Goal: Transaction & Acquisition: Purchase product/service

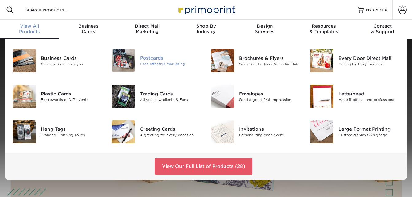
click at [149, 63] on div "Cost-effective marketing" at bounding box center [171, 63] width 62 height 5
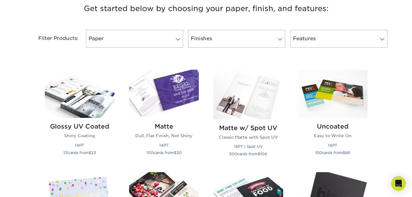
scroll to position [253, 0]
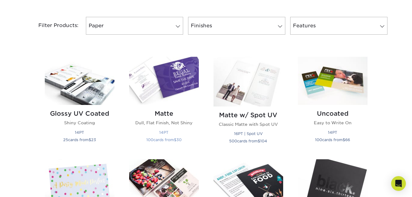
click at [182, 87] on img at bounding box center [164, 81] width 70 height 48
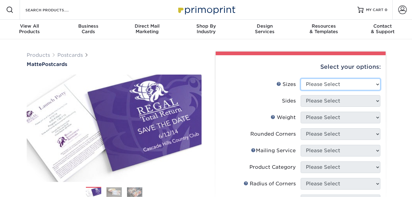
click at [378, 85] on select "Please Select 1.5" x 7" 2" x 4" 2" x 6" 2" x 7" 2" x 8" 2.12" x 5.5" 2.125" x 5…" at bounding box center [341, 85] width 80 height 12
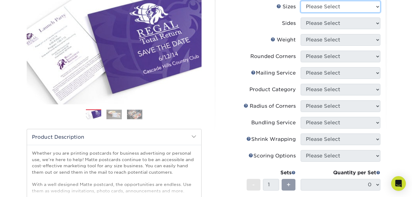
scroll to position [80, 0]
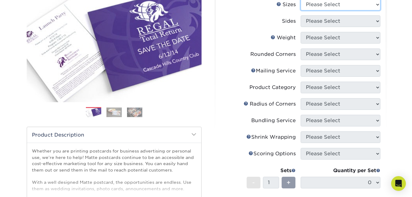
click at [378, 6] on select "Please Select 1.5" x 7" 2" x 4" 2" x 6" 2" x 7" 2" x 8" 2.12" x 5.5" 2.125" x 5…" at bounding box center [341, 5] width 80 height 12
select select "4.25x6.00"
click at [301, 0] on select "Please Select 1.5" x 7" 2" x 4" 2" x 6" 2" x 7" 2" x 8" 2.12" x 5.5" 2.125" x 5…" at bounding box center [341, 5] width 80 height 12
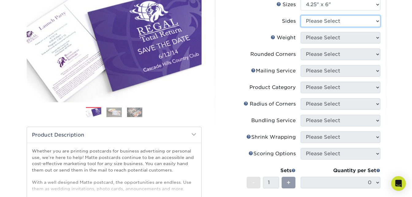
click at [376, 21] on select "Please Select Print Both Sides Print Front Only" at bounding box center [341, 21] width 80 height 12
select select "32d3c223-f82c-492b-b915-ba065a00862f"
click at [301, 15] on select "Please Select Print Both Sides Print Front Only" at bounding box center [341, 21] width 80 height 12
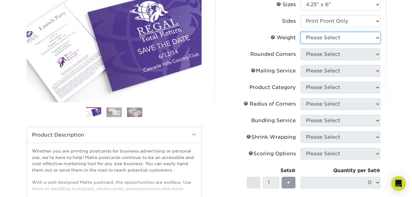
click at [374, 38] on select "Please Select 14PT 16PT" at bounding box center [341, 38] width 80 height 12
select select "16PT"
click at [301, 32] on select "Please Select 14PT 16PT" at bounding box center [341, 38] width 80 height 12
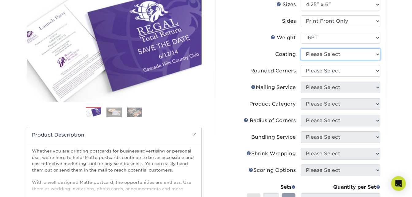
click at [378, 54] on select at bounding box center [341, 54] width 80 height 12
select select "121bb7b5-3b4d-429f-bd8d-bbf80e953313"
click at [301, 48] on select at bounding box center [341, 54] width 80 height 12
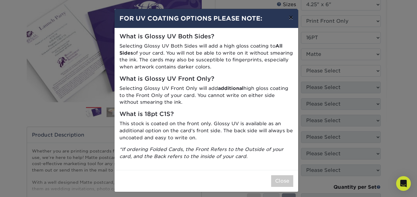
click at [288, 16] on button "×" at bounding box center [291, 17] width 14 height 17
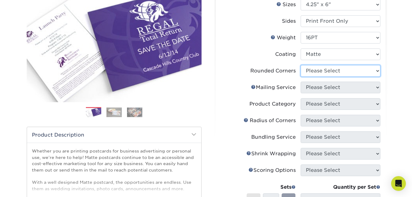
click at [378, 70] on select "Please Select Yes - Round 4 Corners No" at bounding box center [341, 71] width 80 height 12
select select "0"
click at [301, 65] on select "Please Select Yes - Round 4 Corners No" at bounding box center [341, 71] width 80 height 12
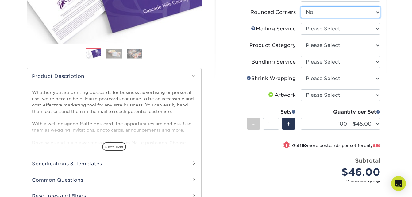
scroll to position [141, 0]
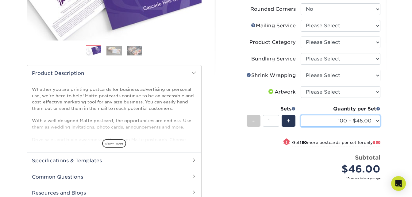
click at [379, 122] on select "100 – $46.00 250 – $84.00 500 – $100.00 1000 – $113.00 2500 – $234.00 5000 – $3…" at bounding box center [341, 121] width 80 height 12
select select "250 – $84.00"
click at [301, 115] on select "100 – $46.00 250 – $84.00 500 – $100.00 1000 – $113.00 2500 – $234.00 5000 – $3…" at bounding box center [341, 121] width 80 height 12
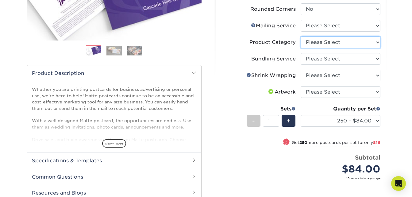
click at [378, 41] on select "Please Select Postcards" at bounding box center [341, 43] width 80 height 12
select select "9b7272e0-d6c8-4c3c-8e97-d3a1bcdab858"
click at [301, 37] on select "Please Select Postcards" at bounding box center [341, 43] width 80 height 12
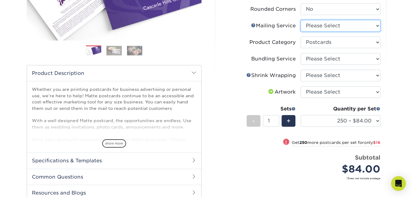
click at [378, 25] on select "Please Select No Direct Mailing Service No, I will mail/stamp/imprint Direct Ma…" at bounding box center [341, 26] width 80 height 12
select select "3e5e9bdd-d78a-4c28-a41d-fe1407925ca6"
click at [301, 20] on select "Please Select No Direct Mailing Service No, I will mail/stamp/imprint Direct Ma…" at bounding box center [341, 26] width 80 height 12
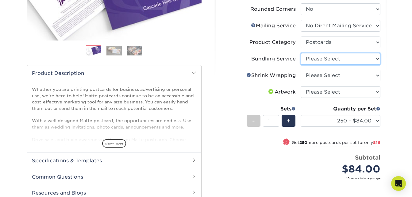
click at [375, 58] on select "Please Select No Bundling Services Yes, Bundles of 50 (+2 Days) Yes, Bundles of…" at bounding box center [341, 59] width 80 height 12
select select "58689abb-25c0-461c-a4c3-a80b627d6649"
click at [301, 53] on select "Please Select No Bundling Services Yes, Bundles of 50 (+2 Days) Yes, Bundles of…" at bounding box center [341, 59] width 80 height 12
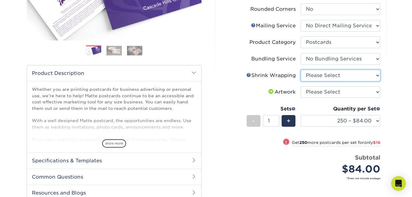
click at [375, 75] on select "Please Select No Shrink Wrapping Shrink Wrap 100 Per Package Shrink Wrap 50 Per…" at bounding box center [341, 76] width 80 height 12
select select "c8749376-e7da-41d0-b3dc-647faf84d907"
click at [301, 70] on select "Please Select No Shrink Wrapping Shrink Wrap 100 Per Package Shrink Wrap 50 Per…" at bounding box center [341, 76] width 80 height 12
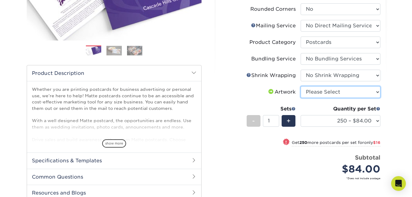
click at [371, 91] on select "Please Select I will upload files I need a design - $150" at bounding box center [341, 92] width 80 height 12
select select "upload"
click at [301, 86] on select "Please Select I will upload files I need a design - $150" at bounding box center [341, 92] width 80 height 12
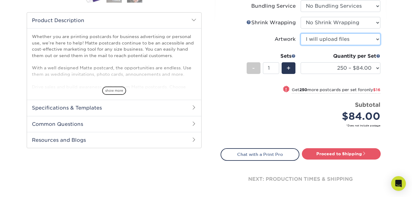
scroll to position [208, 0]
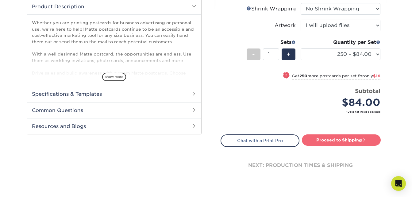
click at [341, 139] on link "Proceed to Shipping" at bounding box center [341, 139] width 79 height 11
type input "Set 1"
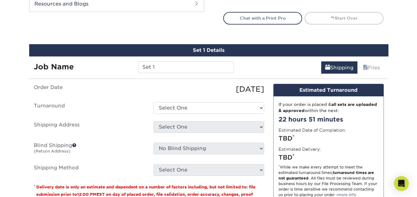
scroll to position [359, 0]
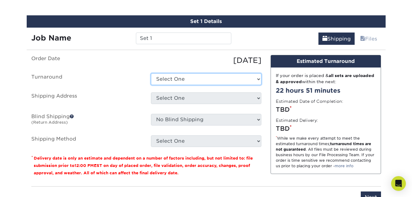
click at [258, 78] on select "Select One 2-4 Business Days 2 Day Next Business Day" at bounding box center [206, 79] width 110 height 12
select select "132a1c08-e93c-48ef-8681-8c9aaa75c128"
click at [151, 73] on select "Select One 2-4 Business Days 2 Day Next Business Day" at bounding box center [206, 79] width 110 height 12
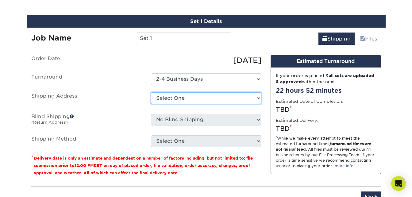
click at [258, 98] on select "Select One + Add New Address - Login" at bounding box center [206, 98] width 110 height 12
select select "newaddress"
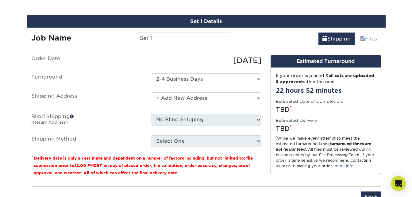
click at [151, 92] on select "Select One + Add New Address - Login" at bounding box center [206, 98] width 110 height 12
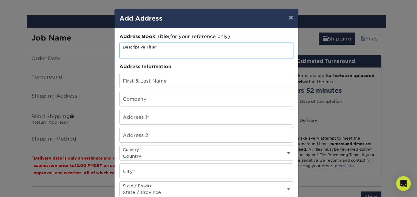
click at [171, 52] on input "text" at bounding box center [206, 50] width 173 height 15
type input "family picture"
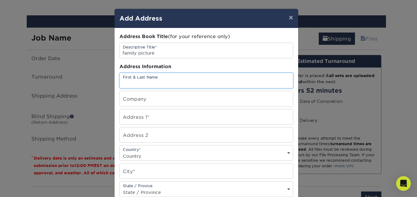
click at [169, 83] on input "text" at bounding box center [206, 80] width 173 height 15
type input "melodi korver"
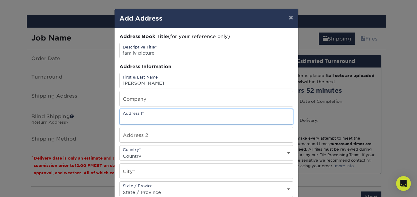
click at [161, 115] on input "text" at bounding box center [206, 116] width 173 height 15
type input "W6648 CR P"
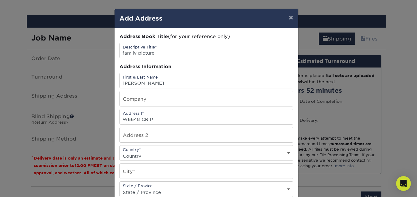
click at [286, 151] on div "Country* Country United States Canada ----------------------------- Afghanistan…" at bounding box center [206, 153] width 174 height 16
click at [163, 153] on select "Country United States Canada ----------------------------- Afghanistan Albania …" at bounding box center [206, 156] width 173 height 9
select select "US"
click at [120, 152] on select "Country United States Canada ----------------------------- Afghanistan Albania …" at bounding box center [206, 156] width 173 height 9
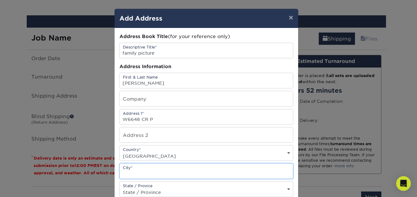
click at [157, 172] on input "text" at bounding box center [206, 171] width 173 height 15
type input "Ladysmith"
click at [166, 187] on div "State / Provice State / Province Alabama Alaska Arizona Arkansas California Col…" at bounding box center [206, 189] width 174 height 16
click at [288, 190] on select "State / Province Alabama Alaska Arizona Arkansas California Colorado Connecticu…" at bounding box center [206, 192] width 173 height 9
select select "WI"
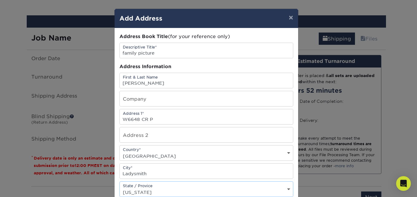
click at [120, 188] on select "State / Province Alabama Alaska Arizona Arkansas California Colorado Connecticu…" at bounding box center [206, 192] width 173 height 9
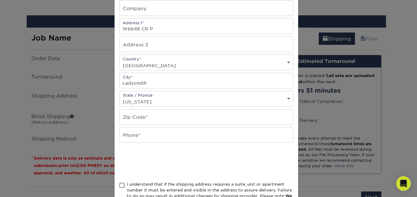
scroll to position [92, 0]
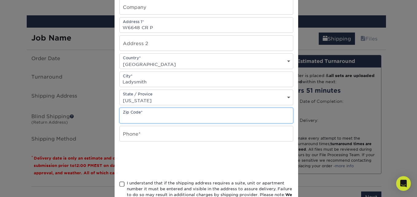
click at [151, 113] on input "text" at bounding box center [206, 115] width 173 height 15
type input "54848"
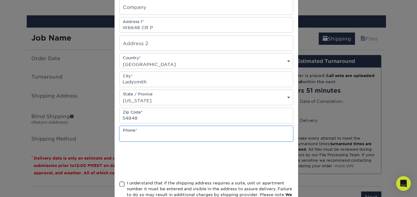
click at [125, 137] on input "text" at bounding box center [206, 133] width 173 height 15
type input "7154152638"
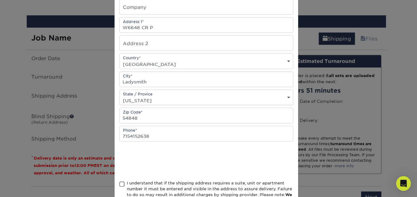
click at [119, 184] on span at bounding box center [121, 184] width 5 height 6
click at [0, 0] on input "I understand that if the shipping address requires a suite, unit or apartment n…" at bounding box center [0, 0] width 0 height 0
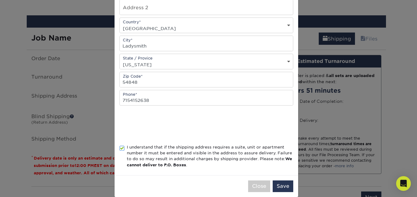
scroll to position [137, 0]
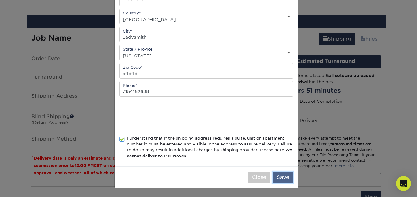
click at [285, 179] on button "Save" at bounding box center [283, 178] width 21 height 12
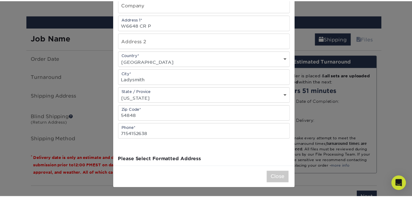
scroll to position [0, 0]
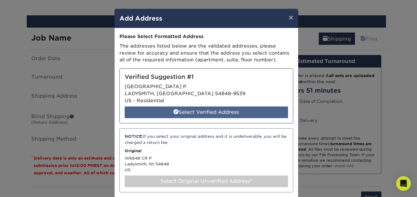
click at [266, 113] on div "Select Verified Address" at bounding box center [206, 112] width 163 height 12
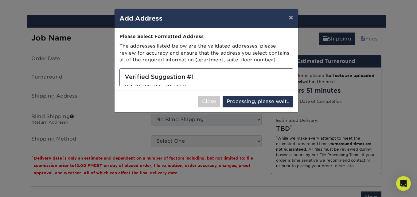
select select "285269"
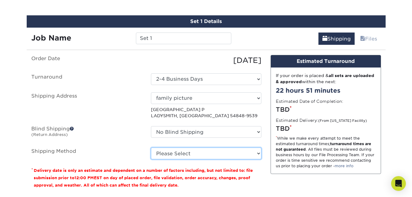
click at [260, 153] on select "Please Select Ground Shipping (+$40.43) 3 Day Shipping Service (+$45.30) 2 Day …" at bounding box center [206, 154] width 110 height 12
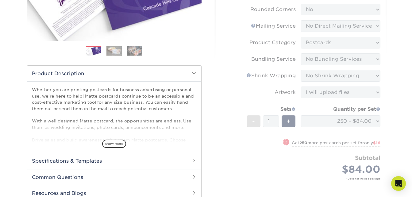
scroll to position [148, 0]
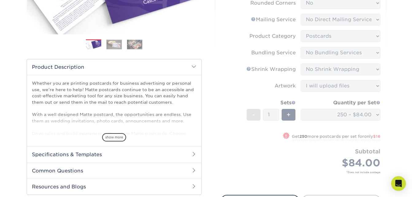
click at [377, 116] on form "Sizes Help Sizes Please Select 1.5" x 7" 2" x 4" 2" x 6" 2" x 7" 2" x 8" 2.12" …" at bounding box center [301, 59] width 160 height 257
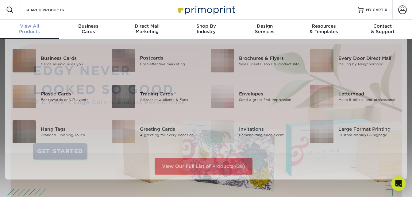
click at [37, 26] on span "View All" at bounding box center [29, 26] width 59 height 6
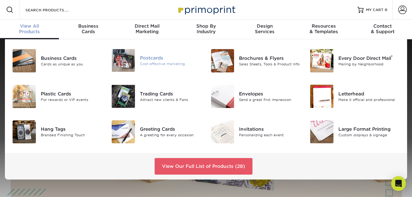
click at [132, 58] on img at bounding box center [123, 60] width 23 height 23
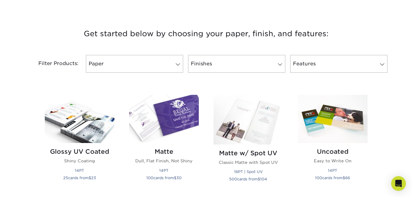
scroll to position [231, 0]
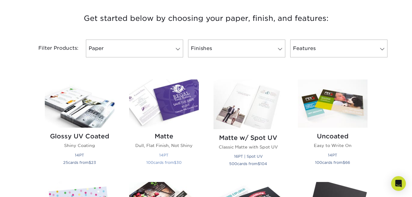
click at [171, 106] on img at bounding box center [164, 103] width 70 height 48
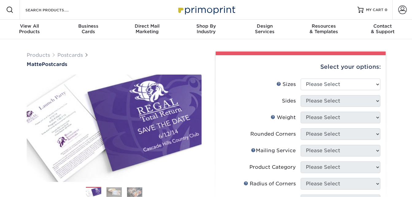
scroll to position [13, 0]
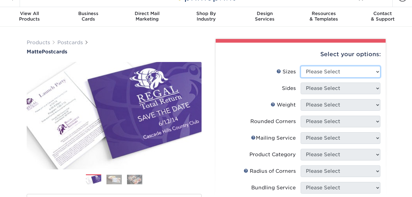
click at [379, 72] on select "Please Select 1.5" x 7" 2" x 4" 2" x 6" 2" x 7" 2" x 8" 2.12" x 5.5" 2.125" x 5…" at bounding box center [341, 72] width 80 height 12
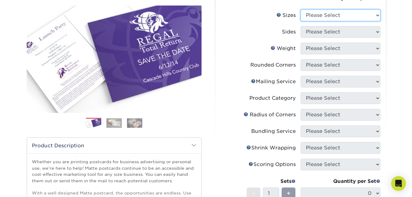
scroll to position [70, 0]
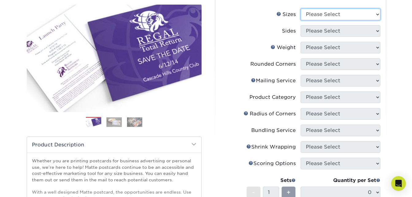
click at [380, 14] on select "Please Select 1.5" x 7" 2" x 4" 2" x 6" 2" x 7" 2" x 8" 2.12" x 5.5" 2.125" x 5…" at bounding box center [341, 15] width 80 height 12
select select "4.25x6.00"
click at [301, 9] on select "Please Select 1.5" x 7" 2" x 4" 2" x 6" 2" x 7" 2" x 8" 2.12" x 5.5" 2.125" x 5…" at bounding box center [341, 15] width 80 height 12
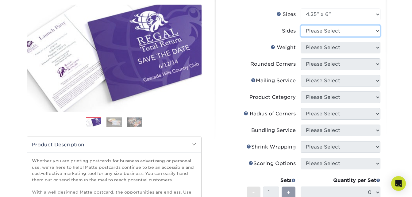
click at [374, 30] on select "Please Select Print Both Sides Print Front Only" at bounding box center [341, 31] width 80 height 12
select select "32d3c223-f82c-492b-b915-ba065a00862f"
click at [301, 25] on select "Please Select Print Both Sides Print Front Only" at bounding box center [341, 31] width 80 height 12
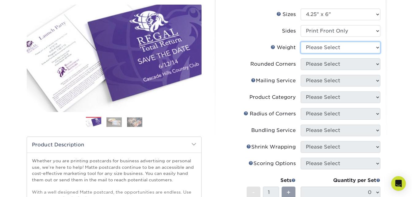
click at [373, 47] on select "Please Select 14PT 16PT" at bounding box center [341, 48] width 80 height 12
select select "16PT"
click at [301, 42] on select "Please Select 14PT 16PT" at bounding box center [341, 48] width 80 height 12
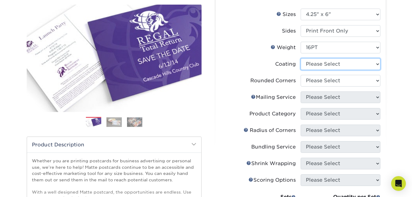
click at [375, 64] on select at bounding box center [341, 64] width 80 height 12
select select "121bb7b5-3b4d-429f-bd8d-bbf80e953313"
click at [301, 58] on select at bounding box center [341, 64] width 80 height 12
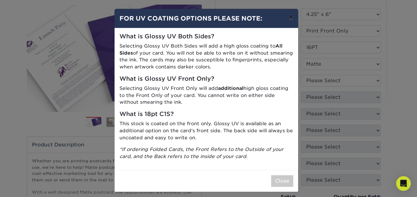
click at [289, 17] on button "×" at bounding box center [291, 17] width 14 height 17
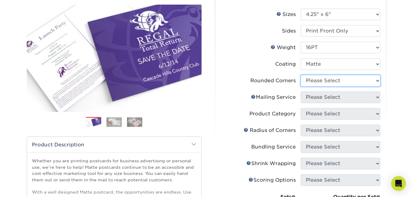
click at [377, 80] on select "Please Select Yes - Round 4 Corners No" at bounding box center [341, 81] width 80 height 12
select select "0"
click at [301, 75] on select "Please Select Yes - Round 4 Corners No" at bounding box center [341, 81] width 80 height 12
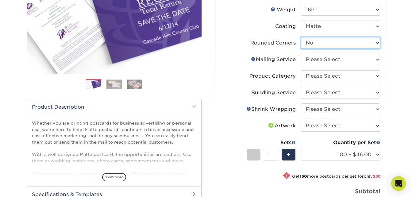
scroll to position [114, 0]
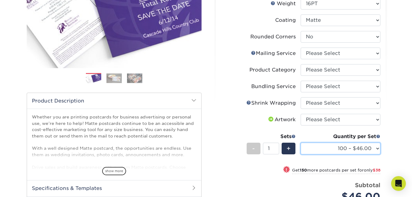
click at [378, 149] on select "100 – $46.00 250 – $84.00 500 – $100.00 1000 – $113.00 2500 – $234.00 5000 – $3…" at bounding box center [341, 149] width 80 height 12
select select "500 – $100.00"
click at [301, 143] on select "100 – $46.00 250 – $84.00 500 – $100.00 1000 – $113.00 2500 – $234.00 5000 – $3…" at bounding box center [341, 149] width 80 height 12
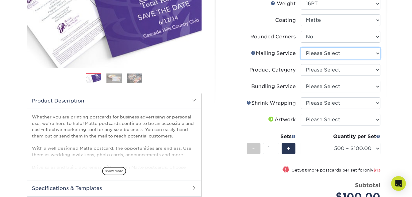
click at [377, 52] on select "Please Select No Direct Mailing Service No, I will mail/stamp/imprint Direct Ma…" at bounding box center [341, 54] width 80 height 12
select select "3e5e9bdd-d78a-4c28-a41d-fe1407925ca6"
click at [301, 48] on select "Please Select No Direct Mailing Service No, I will mail/stamp/imprint Direct Ma…" at bounding box center [341, 54] width 80 height 12
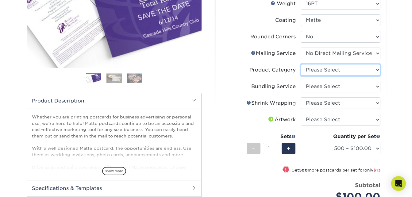
click at [377, 70] on select "Please Select Postcards" at bounding box center [341, 70] width 80 height 12
select select "9b7272e0-d6c8-4c3c-8e97-d3a1bcdab858"
click at [301, 64] on select "Please Select Postcards" at bounding box center [341, 70] width 80 height 12
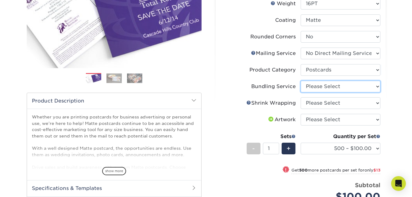
click at [379, 85] on select "Please Select No Bundling Services Yes, Bundles of 50 (+2 Days) Yes, Bundles of…" at bounding box center [341, 87] width 80 height 12
select select "58689abb-25c0-461c-a4c3-a80b627d6649"
click at [301, 81] on select "Please Select No Bundling Services Yes, Bundles of 50 (+2 Days) Yes, Bundles of…" at bounding box center [341, 87] width 80 height 12
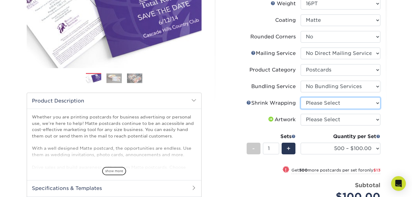
click at [378, 103] on select "Please Select No Shrink Wrapping Shrink Wrap 100 Per Package Shrink Wrap 50 Per…" at bounding box center [341, 103] width 80 height 12
select select "c8749376-e7da-41d0-b3dc-647faf84d907"
click at [301, 97] on select "Please Select No Shrink Wrapping Shrink Wrap 100 Per Package Shrink Wrap 50 Per…" at bounding box center [341, 103] width 80 height 12
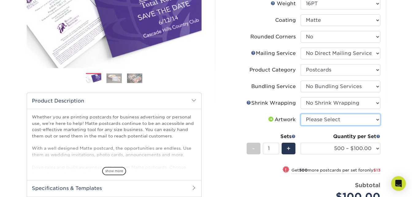
click at [377, 121] on select "Please Select I will upload files I need a design - $150" at bounding box center [341, 120] width 80 height 12
select select "upload"
click at [301, 114] on select "Please Select I will upload files I need a design - $150" at bounding box center [341, 120] width 80 height 12
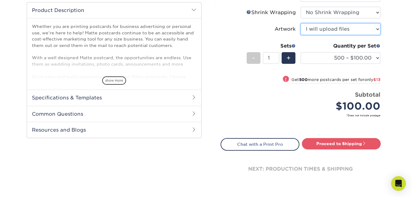
scroll to position [205, 0]
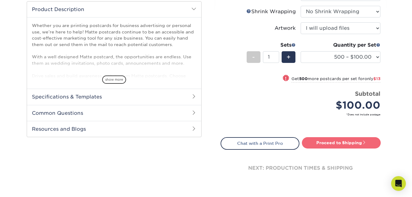
click at [342, 143] on link "Proceed to Shipping" at bounding box center [341, 142] width 79 height 11
type input "Set 1"
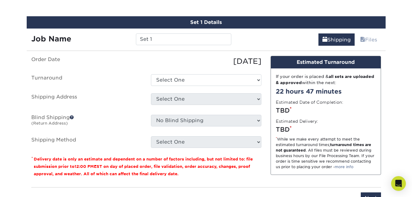
scroll to position [359, 0]
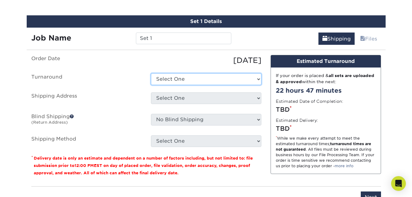
click at [258, 78] on select "Select One 2-4 Business Days 2 Day Next Business Day" at bounding box center [206, 79] width 110 height 12
select select "b4a3b44d-01a0-466d-9498-d48aa83c7b48"
click at [151, 73] on select "Select One 2-4 Business Days 2 Day Next Business Day" at bounding box center [206, 79] width 110 height 12
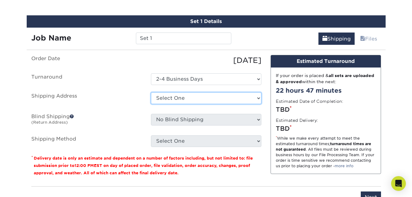
click at [259, 99] on select "Select One family picture + Add New Address - Login" at bounding box center [206, 98] width 110 height 12
select select "285269"
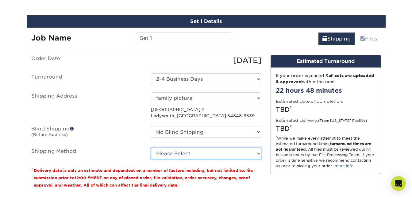
click at [258, 153] on select "Please Select Ground Shipping (+$40.64) 3 Day Shipping Service (+$46.45) 2 Day …" at bounding box center [206, 154] width 110 height 12
select select "12"
click at [151, 148] on select "Please Select Ground Shipping (+$40.64) 3 Day Shipping Service (+$46.45) 2 Day …" at bounding box center [206, 154] width 110 height 12
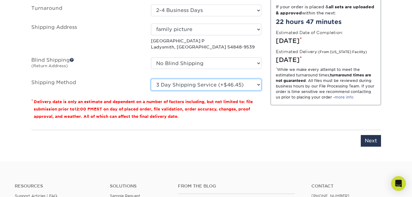
scroll to position [431, 0]
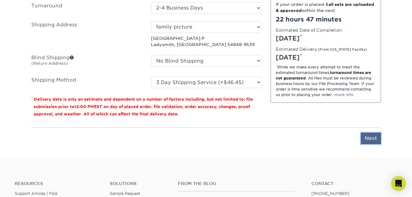
click at [373, 138] on input "Next" at bounding box center [371, 139] width 20 height 12
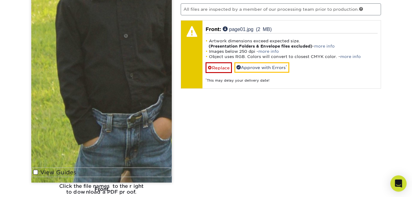
click at [402, 184] on icon "Open Intercom Messenger" at bounding box center [399, 184] width 8 height 8
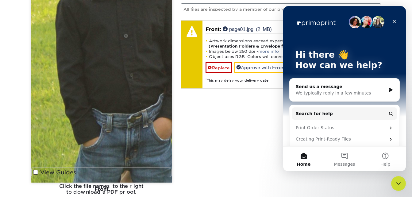
scroll to position [0, 0]
click at [351, 92] on div "We typically reply in a few minutes" at bounding box center [341, 93] width 90 height 6
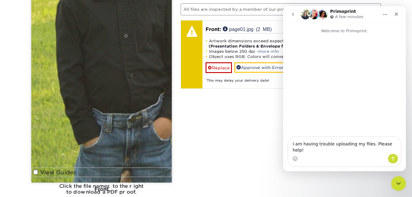
type textarea "I am having trouble uploading my files. Please help!"
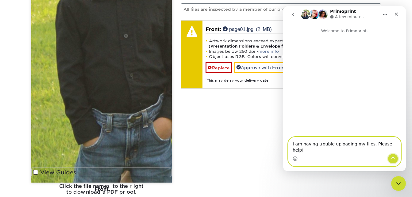
click at [392, 160] on icon "Send a message…" at bounding box center [393, 158] width 5 height 5
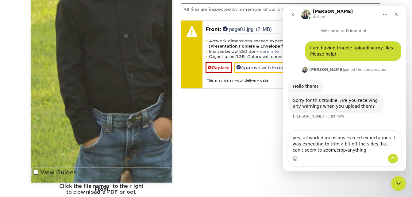
click at [316, 143] on textarea "yes, artwork dimensions exceed expectations. I was expecting to trim a bit off …" at bounding box center [344, 142] width 112 height 23
type textarea "yes, artwork dimensions exceed expectations. I was expecting maybe to trim a bi…"
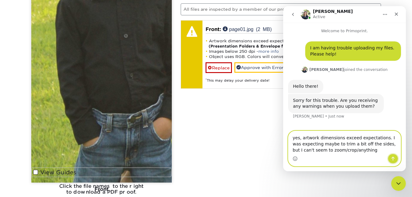
click at [394, 158] on icon "Send a message…" at bounding box center [393, 158] width 5 height 5
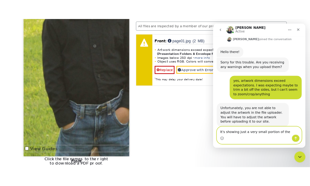
scroll to position [56, 0]
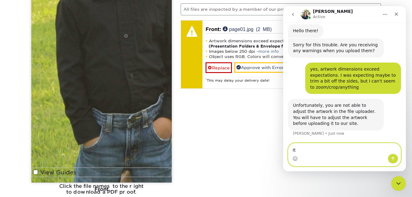
type textarea "I"
type textarea "o"
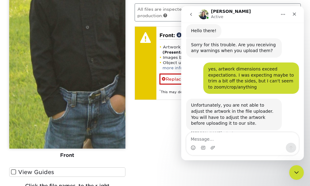
scroll to position [66, 0]
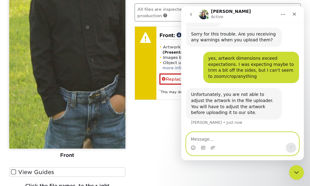
click at [213, 139] on textarea "Message…" at bounding box center [243, 138] width 112 height 10
click at [212, 138] on textarea "Message…" at bounding box center [243, 138] width 112 height 10
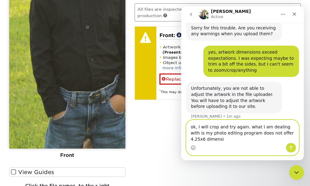
scroll to position [79, 0]
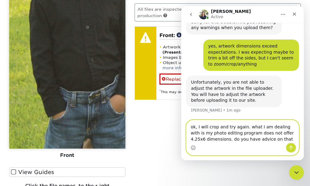
click at [266, 138] on textarea "ok, I will crop and try again. what I am dealing with is my photo editing progr…" at bounding box center [243, 131] width 112 height 23
type textarea "ok, I will crop and try again. what I am dealing with is my photo editing progr…"
click at [294, 146] on button "Send a message…" at bounding box center [291, 148] width 10 height 10
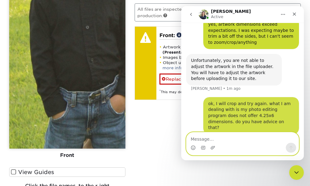
scroll to position [102, 0]
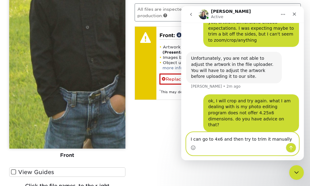
type textarea "I can go to 4x6 and then try to trim it manually"
click at [293, 148] on icon "Send a message…" at bounding box center [291, 147] width 5 height 5
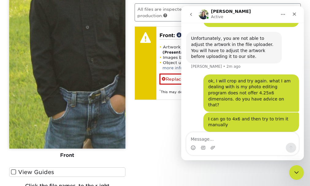
scroll to position [146, 0]
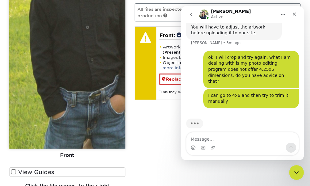
click at [241, 120] on div "Typing" at bounding box center [242, 128] width 113 height 24
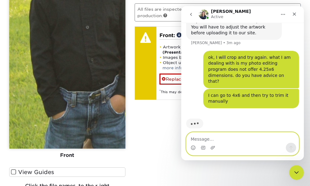
click at [212, 139] on textarea "Message…" at bounding box center [243, 138] width 112 height 10
type textarea "I"
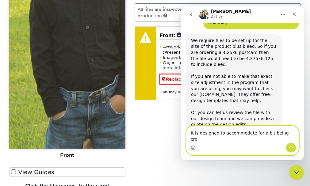
scroll to position [225, 0]
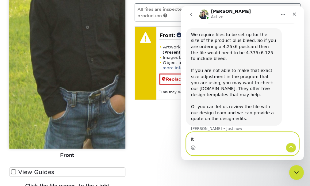
type textarea "I"
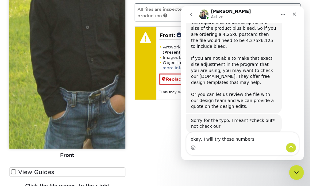
scroll to position [255, 0]
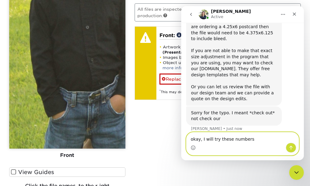
drag, startPoint x: 250, startPoint y: 140, endPoint x: 356, endPoint y: 145, distance: 105.7
click html "Irene Active Welcome to Primoprint. I am having trouble uploading my files. Ple…"
type textarea "c"
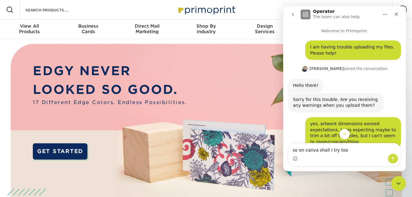
scroll to position [13, 0]
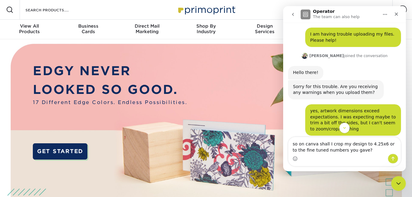
type textarea "so on canva shall I crop my design to 4.25x6 or to the fine tuned numbers you g…"
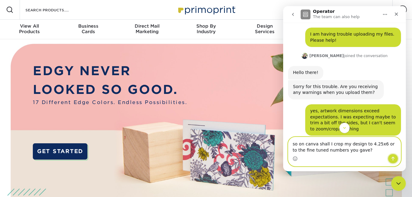
click at [392, 160] on icon "Send a message…" at bounding box center [393, 158] width 5 height 5
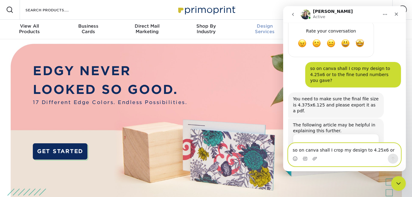
scroll to position [427, 0]
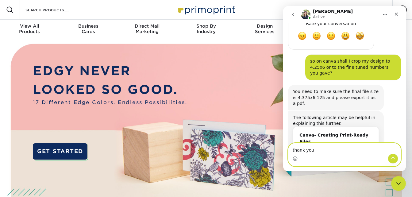
type textarea "thank you"
click at [393, 158] on icon "Send a message…" at bounding box center [393, 158] width 5 height 5
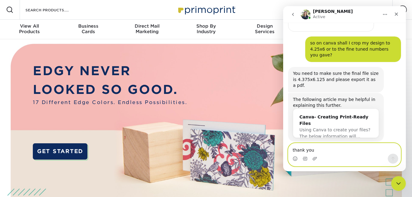
scroll to position [446, 0]
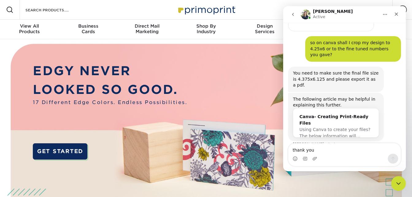
click at [346, 114] on div "Canva- Creating Print-Ready Files" at bounding box center [336, 120] width 73 height 13
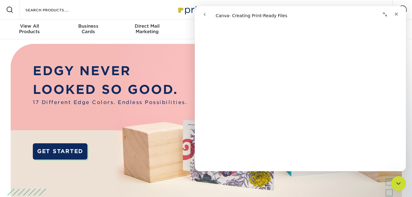
scroll to position [683, 0]
drag, startPoint x: 404, startPoint y: 66, endPoint x: 603, endPoint y: 80, distance: 199.4
click at [398, 12] on icon "Close" at bounding box center [396, 14] width 5 height 5
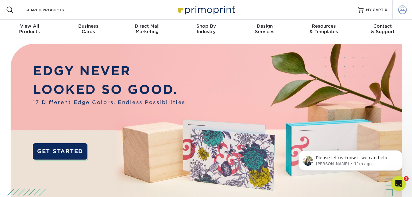
scroll to position [0, 0]
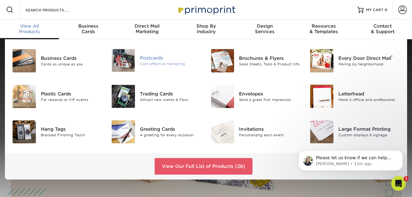
click at [144, 59] on div "Postcards" at bounding box center [171, 58] width 62 height 7
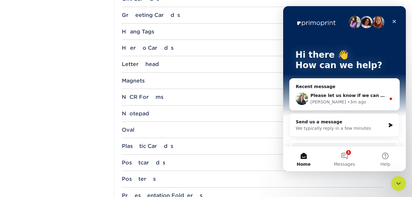
scroll to position [544, 0]
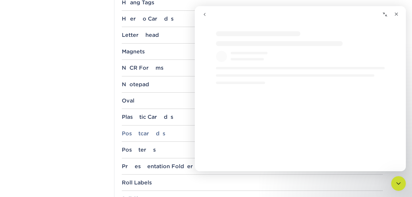
click at [176, 135] on div "Postcards" at bounding box center [252, 133] width 261 height 6
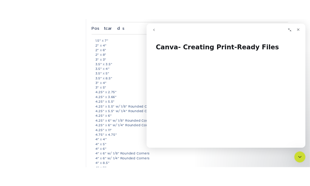
scroll to position [668, 0]
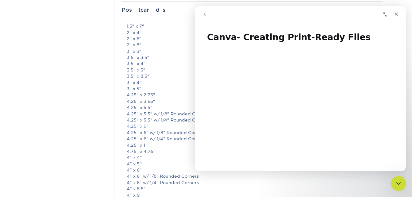
click at [138, 127] on link "4.25" x 6"" at bounding box center [138, 126] width 22 height 5
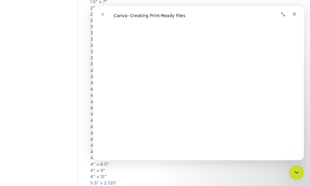
scroll to position [798, 0]
click at [295, 16] on icon "Close" at bounding box center [294, 14] width 5 height 5
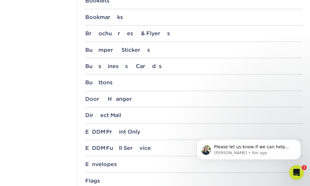
scroll to position [289, 0]
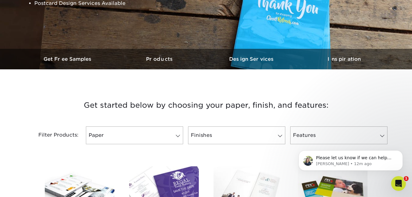
scroll to position [193, 0]
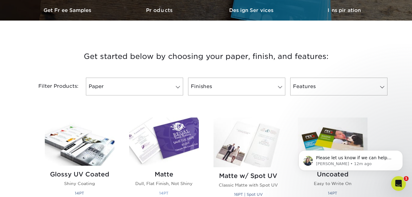
click at [180, 127] on img at bounding box center [164, 142] width 70 height 48
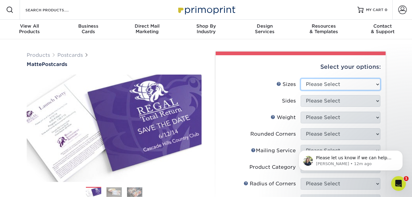
click at [379, 84] on select "Please Select 1.5" x 7" 2" x 4" 2" x 6" 2" x 7" 2" x 8" 2.12" x 5.5" 2.125" x 5…" at bounding box center [341, 85] width 80 height 12
select select "4.25x6.00"
click at [301, 79] on select "Please Select 1.5" x 7" 2" x 4" 2" x 6" 2" x 7" 2" x 8" 2.12" x 5.5" 2.125" x 5…" at bounding box center [341, 85] width 80 height 12
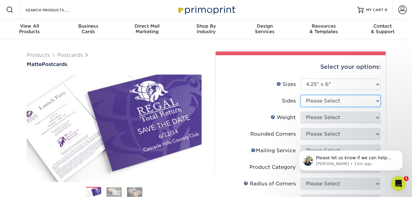
click at [379, 102] on select "Please Select Print Both Sides Print Front Only" at bounding box center [341, 101] width 80 height 12
select select "32d3c223-f82c-492b-b915-ba065a00862f"
click at [301, 95] on select "Please Select Print Both Sides Print Front Only" at bounding box center [341, 101] width 80 height 12
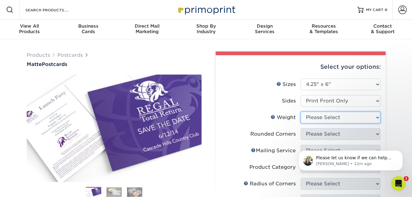
click at [379, 117] on select "Please Select 14PT 16PT" at bounding box center [341, 118] width 80 height 12
select select "16PT"
click at [301, 112] on select "Please Select 14PT 16PT" at bounding box center [341, 118] width 80 height 12
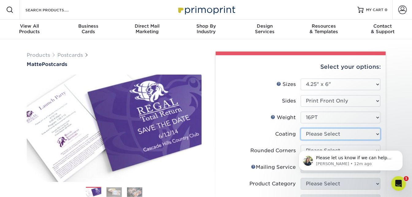
click at [378, 135] on select at bounding box center [341, 134] width 80 height 12
select select "121bb7b5-3b4d-429f-bd8d-bbf80e953313"
click at [301, 128] on select at bounding box center [341, 134] width 80 height 12
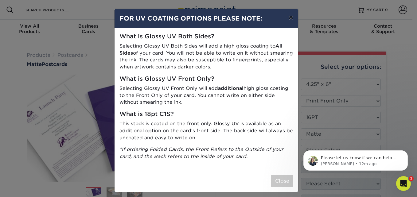
click at [289, 16] on button "×" at bounding box center [291, 17] width 14 height 17
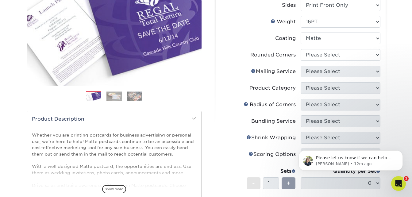
scroll to position [101, 0]
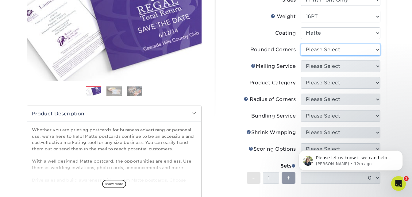
click at [376, 50] on select "Please Select Yes - Round 4 Corners No" at bounding box center [341, 50] width 80 height 12
select select "0"
click at [301, 44] on select "Please Select Yes - Round 4 Corners No" at bounding box center [341, 50] width 80 height 12
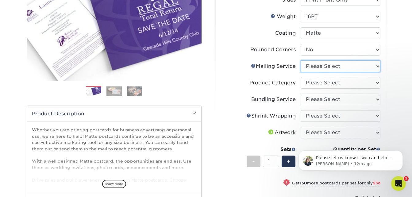
click at [378, 68] on select "Please Select No Direct Mailing Service No, I will mail/stamp/imprint Direct Ma…" at bounding box center [341, 66] width 80 height 12
select select "3e5e9bdd-d78a-4c28-a41d-fe1407925ca6"
click at [301, 60] on select "Please Select No Direct Mailing Service No, I will mail/stamp/imprint Direct Ma…" at bounding box center [341, 66] width 80 height 12
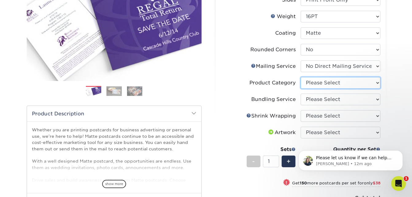
click at [378, 84] on select "Please Select Postcards" at bounding box center [341, 83] width 80 height 12
select select "9b7272e0-d6c8-4c3c-8e97-d3a1bcdab858"
click at [301, 77] on select "Please Select Postcards" at bounding box center [341, 83] width 80 height 12
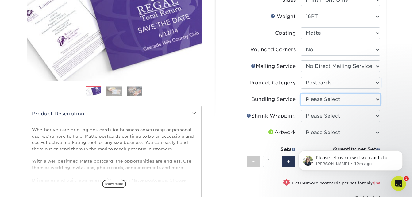
click at [376, 101] on select "Please Select No Bundling Services Yes, Bundles of 50 (+2 Days) Yes, Bundles of…" at bounding box center [341, 100] width 80 height 12
select select "58689abb-25c0-461c-a4c3-a80b627d6649"
click at [301, 94] on select "Please Select No Bundling Services Yes, Bundles of 50 (+2 Days) Yes, Bundles of…" at bounding box center [341, 100] width 80 height 12
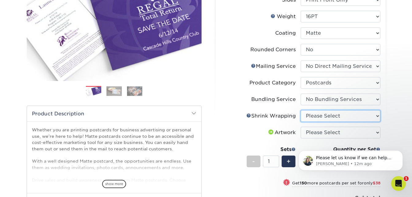
click at [374, 117] on select "Please Select No Shrink Wrapping Shrink Wrap 100 Per Package Shrink Wrap 50 Per…" at bounding box center [341, 116] width 80 height 12
select select "c8749376-e7da-41d0-b3dc-647faf84d907"
click at [301, 110] on select "Please Select No Shrink Wrapping Shrink Wrap 100 Per Package Shrink Wrap 50 Per…" at bounding box center [341, 116] width 80 height 12
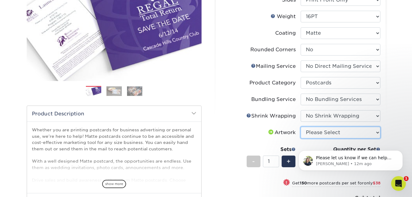
click at [369, 135] on select "Please Select I will upload files I need a design - $150" at bounding box center [341, 133] width 80 height 12
select select "upload"
click at [301, 127] on select "Please Select I will upload files I need a design - $150" at bounding box center [341, 133] width 80 height 12
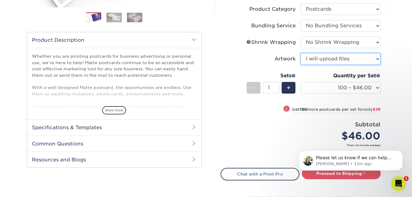
scroll to position [176, 0]
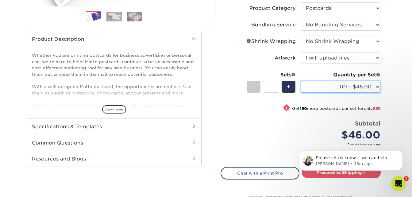
click at [377, 88] on select "100 – $46.00 250 – $84.00 500 – $100.00 1000 – $113.00 2500 – $234.00 5000 – $3…" at bounding box center [341, 87] width 80 height 12
select select "500 – $100.00"
click at [301, 81] on select "100 – $46.00 250 – $84.00 500 – $100.00 1000 – $113.00 2500 – $234.00 5000 – $3…" at bounding box center [341, 87] width 80 height 12
click at [345, 175] on body "Please let us know if we can help you further or if you have any other question…" at bounding box center [351, 159] width 118 height 38
click at [342, 173] on body "Please let us know if we can help you further or if you have any other question…" at bounding box center [351, 159] width 118 height 38
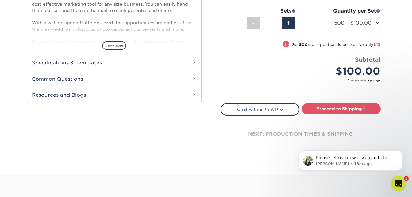
scroll to position [241, 0]
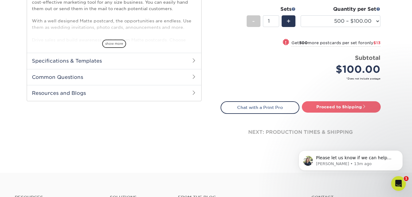
click at [363, 106] on span at bounding box center [364, 106] width 4 height 4
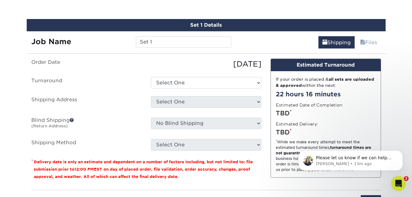
scroll to position [359, 0]
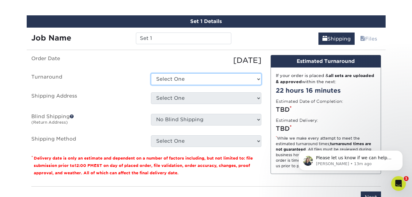
click at [258, 78] on select "Select One 2-4 Business Days 2 Day Next Business Day" at bounding box center [206, 79] width 110 height 12
select select "b4a3b44d-01a0-466d-9498-d48aa83c7b48"
click at [151, 73] on select "Select One 2-4 Business Days 2 Day Next Business Day" at bounding box center [206, 79] width 110 height 12
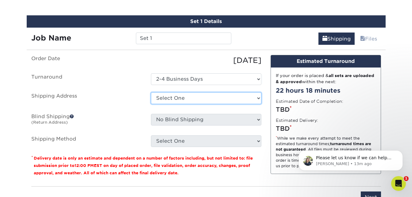
click at [258, 97] on select "Select One family picture + Add New Address - Login" at bounding box center [206, 98] width 110 height 12
select select "285269"
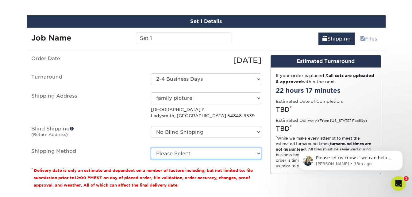
click at [257, 154] on select "Please Select Ground Shipping (+$40.64) 3 Day Shipping Service (+$46.45) 2 Day …" at bounding box center [206, 154] width 110 height 12
click at [151, 148] on select "Please Select Ground Shipping (+$40.64) 3 Day Shipping Service (+$46.45) 2 Day …" at bounding box center [206, 154] width 110 height 12
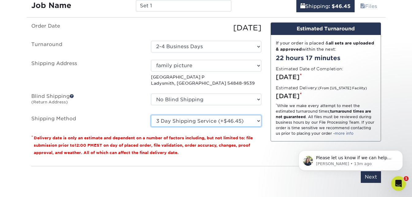
scroll to position [393, 0]
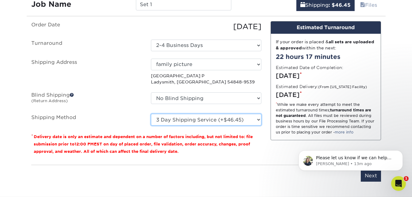
click at [259, 120] on select "Please Select Ground Shipping (+$40.64) 3 Day Shipping Service (+$46.45) 2 Day …" at bounding box center [206, 120] width 110 height 12
select select "03"
click at [151, 114] on select "Please Select Ground Shipping (+$40.64) 3 Day Shipping Service (+$46.45) 2 Day …" at bounding box center [206, 120] width 110 height 12
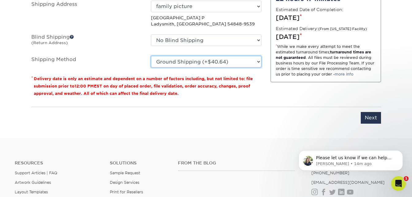
scroll to position [454, 0]
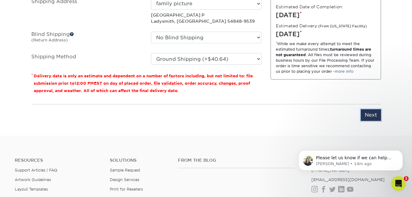
click at [376, 115] on input "Next" at bounding box center [371, 115] width 20 height 12
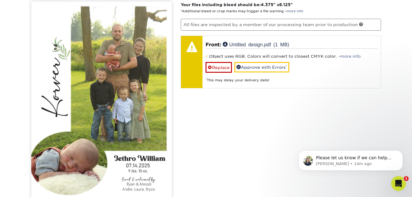
scroll to position [414, 0]
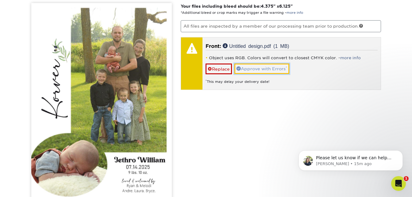
click at [276, 70] on link "Approve with Errors *" at bounding box center [261, 69] width 55 height 10
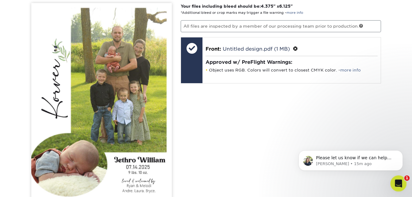
click at [399, 180] on icon "Open Intercom Messenger" at bounding box center [398, 183] width 10 height 10
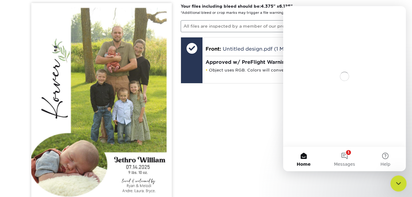
scroll to position [0, 0]
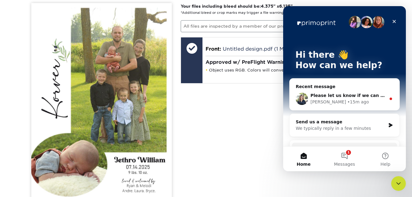
click at [377, 104] on div "Irene • 15m ago" at bounding box center [348, 102] width 75 height 6
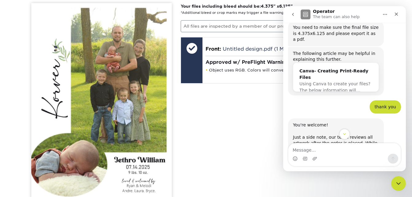
scroll to position [526, 0]
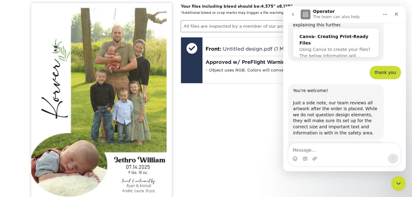
click at [244, 141] on div "Your files including bleed should be: 4.375 " x 6.125 " *Additional bleed or cr…" at bounding box center [281, 127] width 210 height 248
click at [397, 14] on icon "Close" at bounding box center [396, 14] width 3 height 3
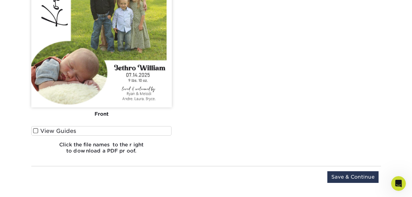
scroll to position [503, 0]
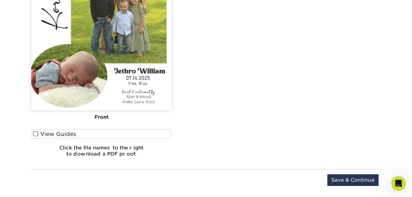
click at [37, 135] on span at bounding box center [35, 134] width 5 height 6
click at [0, 0] on input "View Guides" at bounding box center [0, 0] width 0 height 0
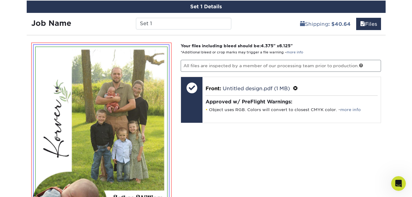
scroll to position [373, 0]
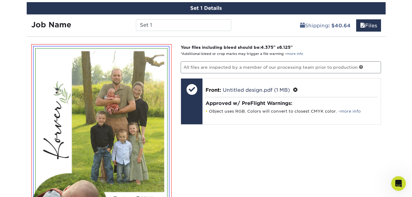
click at [104, 122] on img at bounding box center [102, 142] width 132 height 188
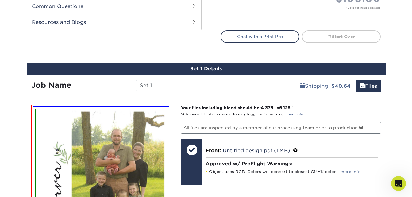
scroll to position [309, 0]
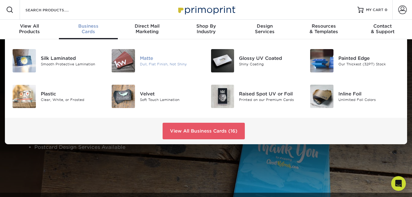
click at [145, 62] on div "Dull, Flat Finish, Not Shiny" at bounding box center [171, 64] width 62 height 5
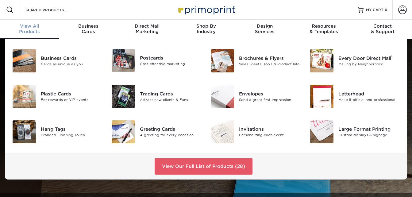
click at [31, 31] on div "View All Products" at bounding box center [29, 28] width 59 height 11
click at [127, 61] on img at bounding box center [123, 60] width 23 height 23
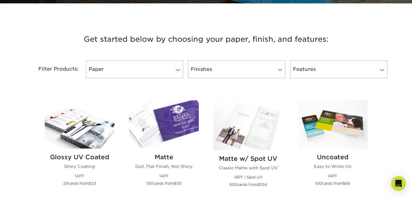
scroll to position [220, 0]
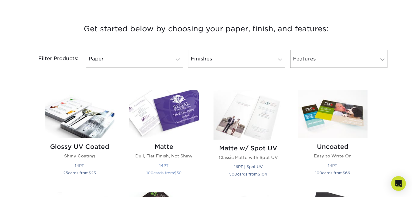
click at [188, 104] on img at bounding box center [164, 114] width 70 height 48
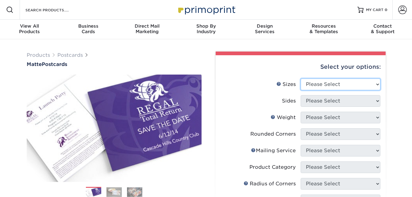
click at [379, 85] on select "Please Select 1.5" x 7" 2" x 4" 2" x 6" 2" x 7" 2" x 8" 2.12" x 5.5" 2.125" x 5…" at bounding box center [341, 85] width 80 height 12
click at [378, 83] on select "Please Select 1.5" x 7" 2" x 4" 2" x 6" 2" x 7" 2" x 8" 2.12" x 5.5" 2.125" x 5…" at bounding box center [341, 85] width 80 height 12
select select "4.25x6.00"
click at [301, 79] on select "Please Select 1.5" x 7" 2" x 4" 2" x 6" 2" x 7" 2" x 8" 2.12" x 5.5" 2.125" x 5…" at bounding box center [341, 85] width 80 height 12
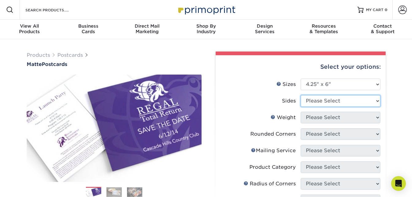
click at [378, 101] on select "Please Select Print Both Sides Print Front Only" at bounding box center [341, 101] width 80 height 12
select select "32d3c223-f82c-492b-b915-ba065a00862f"
click at [301, 95] on select "Please Select Print Both Sides Print Front Only" at bounding box center [341, 101] width 80 height 12
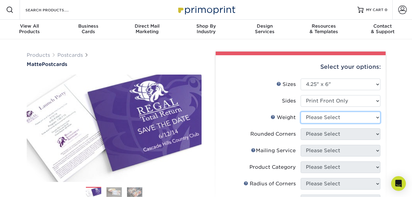
click at [377, 117] on select "Please Select 14PT 16PT" at bounding box center [341, 118] width 80 height 12
select select "16PT"
click at [301, 112] on select "Please Select 14PT 16PT" at bounding box center [341, 118] width 80 height 12
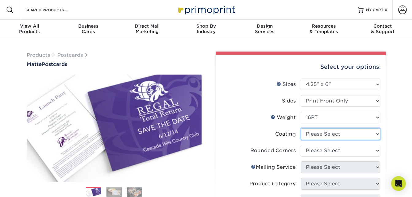
click at [377, 133] on select at bounding box center [341, 134] width 80 height 12
select select "121bb7b5-3b4d-429f-bd8d-bbf80e953313"
click at [301, 128] on select at bounding box center [341, 134] width 80 height 12
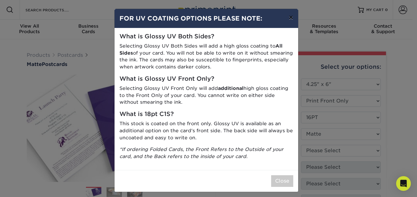
click at [289, 16] on button "×" at bounding box center [291, 17] width 14 height 17
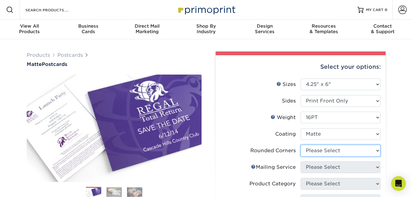
click at [378, 150] on select "Please Select Yes - Round 4 Corners No" at bounding box center [341, 151] width 80 height 12
select select "0"
click at [301, 145] on select "Please Select Yes - Round 4 Corners No" at bounding box center [341, 151] width 80 height 12
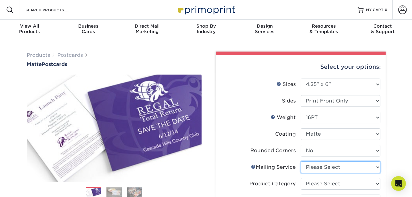
click at [378, 168] on select "Please Select No Direct Mailing Service No, I will mail/stamp/imprint Direct Ma…" at bounding box center [341, 167] width 80 height 12
select select "3e5e9bdd-d78a-4c28-a41d-fe1407925ca6"
click at [301, 161] on select "Please Select No Direct Mailing Service No, I will mail/stamp/imprint Direct Ma…" at bounding box center [341, 167] width 80 height 12
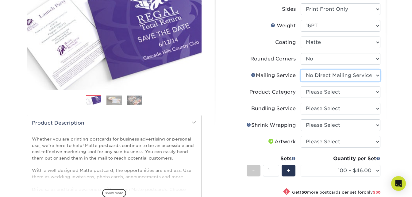
scroll to position [109, 0]
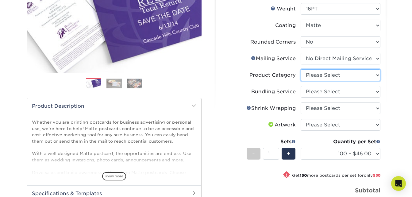
click at [379, 74] on select "Please Select Postcards" at bounding box center [341, 75] width 80 height 12
select select "9b7272e0-d6c8-4c3c-8e97-d3a1bcdab858"
click at [301, 69] on select "Please Select Postcards" at bounding box center [341, 75] width 80 height 12
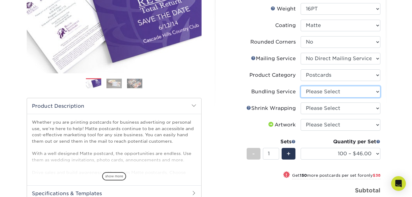
click at [377, 91] on select "Please Select No Bundling Services Yes, Bundles of 50 (+2 Days) Yes, Bundles of…" at bounding box center [341, 92] width 80 height 12
select select "58689abb-25c0-461c-a4c3-a80b627d6649"
click at [301, 86] on select "Please Select No Bundling Services Yes, Bundles of 50 (+2 Days) Yes, Bundles of…" at bounding box center [341, 92] width 80 height 12
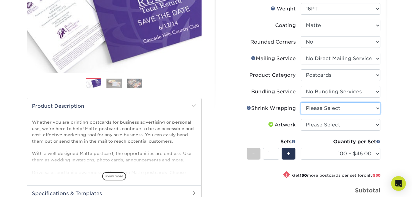
click at [378, 109] on select "Please Select No Shrink Wrapping Shrink Wrap 100 Per Package Shrink Wrap 50 Per…" at bounding box center [341, 108] width 80 height 12
select select "c8749376-e7da-41d0-b3dc-647faf84d907"
click at [301, 102] on select "Please Select No Shrink Wrapping Shrink Wrap 100 Per Package Shrink Wrap 50 Per…" at bounding box center [341, 108] width 80 height 12
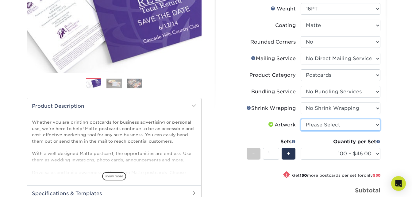
click at [378, 126] on select "Please Select I will upload files I need a design - $150" at bounding box center [341, 125] width 80 height 12
select select "upload"
click at [301, 119] on select "Please Select I will upload files I need a design - $150" at bounding box center [341, 125] width 80 height 12
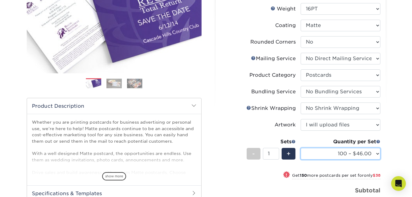
click at [380, 154] on select "100 – $46.00 250 – $84.00 500 – $100.00 1000 – $113.00 2500 – $234.00 5000 – $3…" at bounding box center [341, 154] width 80 height 12
select select "500 – $100.00"
click at [301, 148] on select "100 – $46.00 250 – $84.00 500 – $100.00 1000 – $113.00 2500 – $234.00 5000 – $3…" at bounding box center [341, 154] width 80 height 12
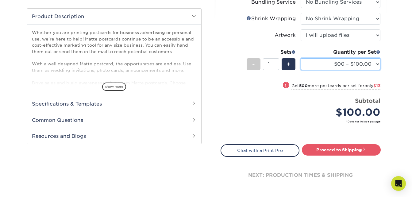
scroll to position [200, 0]
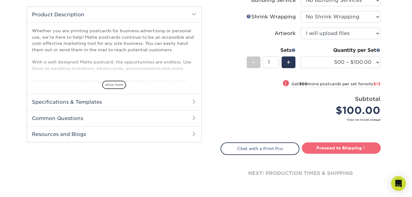
click at [346, 146] on link "Proceed to Shipping" at bounding box center [341, 147] width 79 height 11
type input "Set 1"
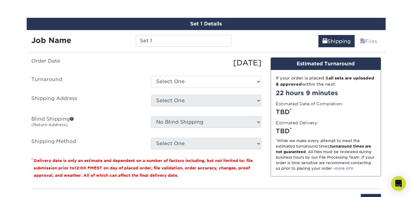
scroll to position [359, 0]
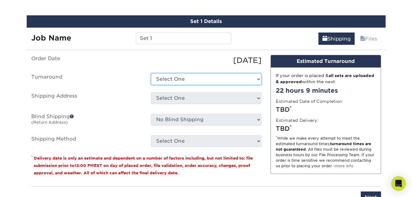
click at [258, 77] on select "Select One 2-4 Business Days 2 Day Next Business Day" at bounding box center [206, 79] width 110 height 12
select select "b4a3b44d-01a0-466d-9498-d48aa83c7b48"
click at [151, 73] on select "Select One 2-4 Business Days 2 Day Next Business Day" at bounding box center [206, 79] width 110 height 12
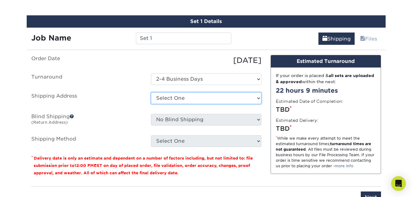
click at [258, 98] on select "Select One family picture + Add New Address - Login" at bounding box center [206, 98] width 110 height 12
select select "285269"
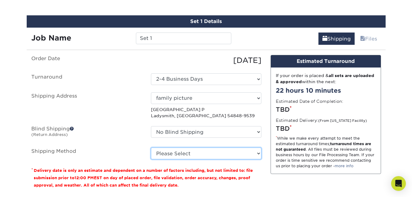
click at [259, 154] on select "Please Select Ground Shipping (+$40.64) 3 Day Shipping Service (+$46.45) 2 Day …" at bounding box center [206, 154] width 110 height 12
select select "03"
click at [151, 148] on select "Please Select Ground Shipping (+$40.64) 3 Day Shipping Service (+$46.45) 2 Day …" at bounding box center [206, 154] width 110 height 12
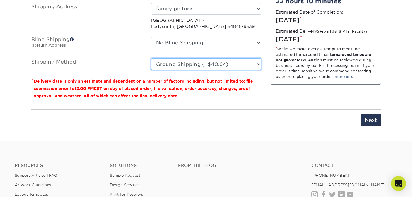
scroll to position [454, 0]
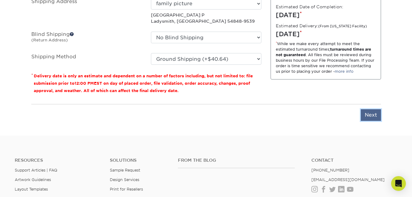
click at [367, 114] on input "Next" at bounding box center [371, 115] width 20 height 12
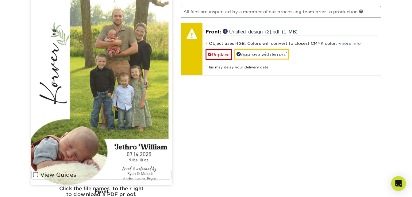
scroll to position [427, 0]
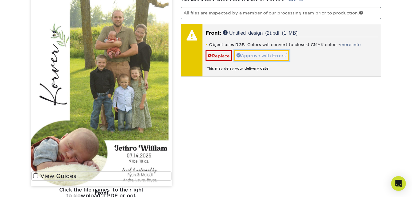
click at [263, 55] on link "Approve with Errors *" at bounding box center [261, 55] width 55 height 10
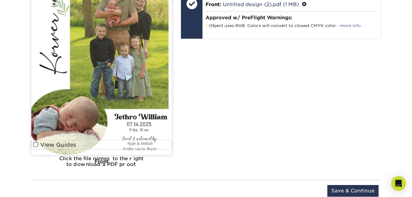
scroll to position [459, 0]
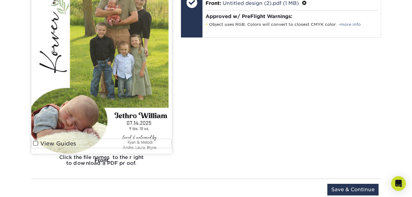
click at [122, 130] on img at bounding box center [101, 55] width 141 height 196
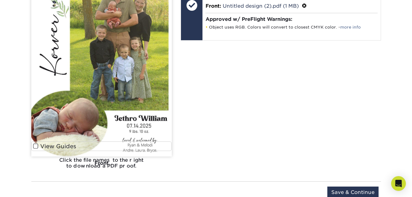
click at [145, 115] on img at bounding box center [101, 58] width 141 height 196
drag, startPoint x: 145, startPoint y: 115, endPoint x: 122, endPoint y: 116, distance: 23.0
click at [122, 116] on img at bounding box center [101, 58] width 141 height 196
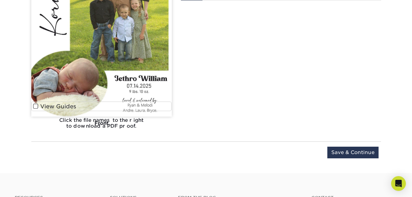
scroll to position [501, 0]
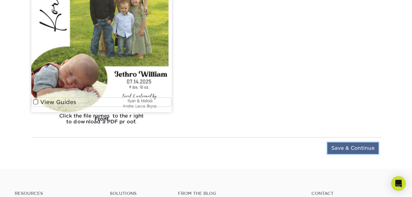
click at [352, 146] on input "Save & Continue" at bounding box center [352, 148] width 51 height 12
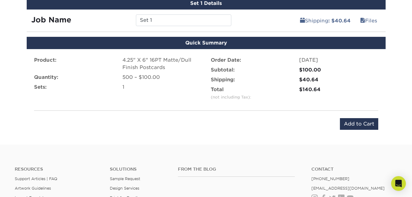
scroll to position [376, 0]
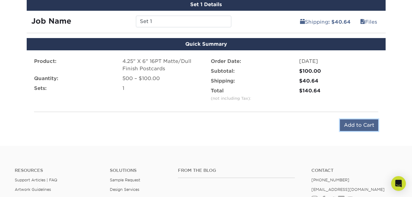
click at [351, 127] on input "Add to Cart" at bounding box center [359, 125] width 38 height 12
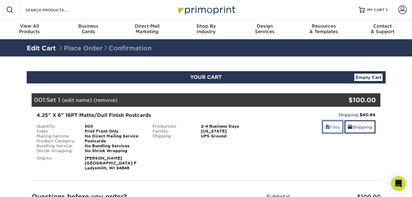
click at [333, 128] on link "Files" at bounding box center [332, 126] width 21 height 13
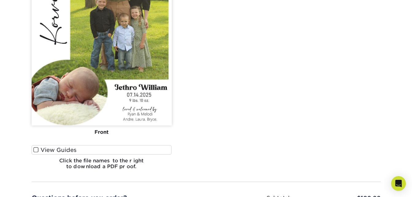
scroll to position [263, 0]
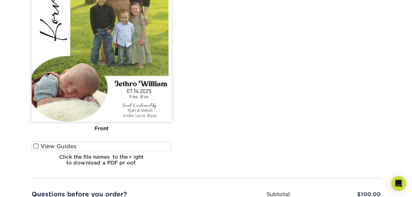
click at [39, 145] on label "View Guides" at bounding box center [102, 146] width 140 height 10
click at [0, 0] on input "View Guides" at bounding box center [0, 0] width 0 height 0
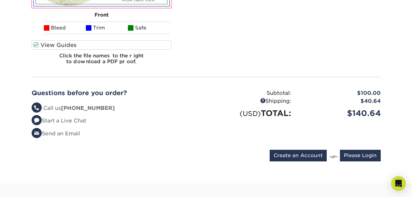
scroll to position [373, 0]
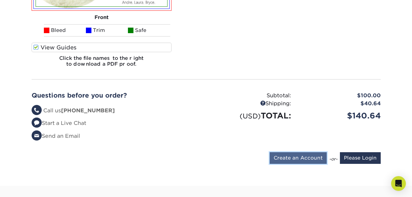
click at [303, 159] on input "Create an Account" at bounding box center [298, 158] width 57 height 12
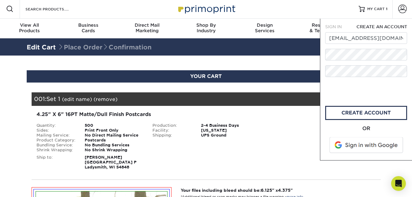
scroll to position [0, 0]
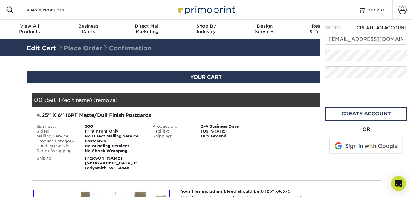
click at [365, 28] on span "CREATE AN ACCOUNT" at bounding box center [382, 27] width 51 height 5
click at [389, 38] on input "[EMAIL_ADDRESS][DOMAIN_NAME]" at bounding box center [366, 39] width 82 height 12
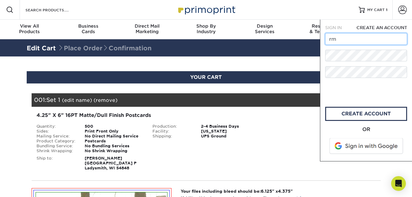
type input "r"
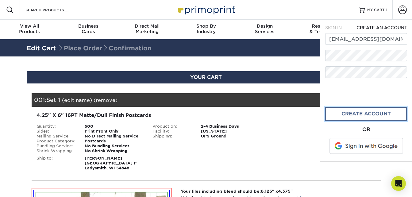
click at [352, 115] on link "create account" at bounding box center [366, 114] width 82 height 14
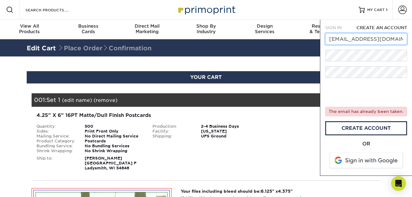
click at [395, 38] on input "[EMAIL_ADDRESS][DOMAIN_NAME]" at bounding box center [366, 39] width 82 height 12
type input "o"
type input "[EMAIL_ADDRESS][DOMAIN_NAME]"
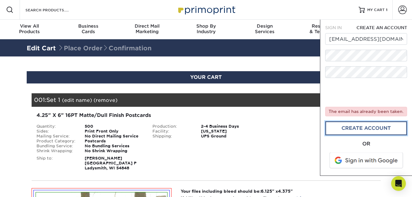
click at [344, 129] on link "create account" at bounding box center [366, 128] width 82 height 14
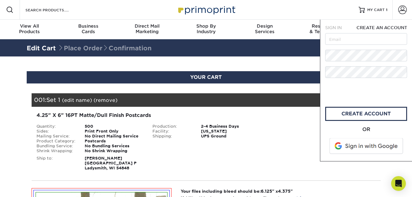
click at [362, 147] on span at bounding box center [367, 146] width 78 height 16
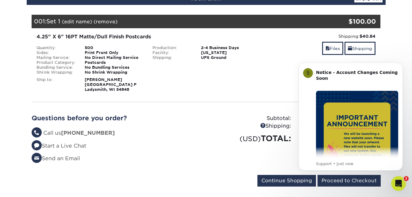
scroll to position [78, 0]
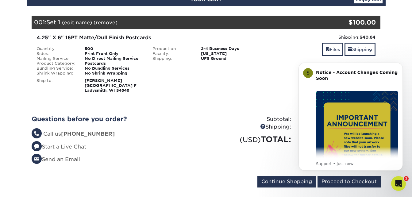
click html "S Notice - Account Changes Coming Soon ​ Past Order Files Will Not Transfer: Wh…"
click at [359, 182] on input "Proceed to Checkout" at bounding box center [349, 182] width 63 height 12
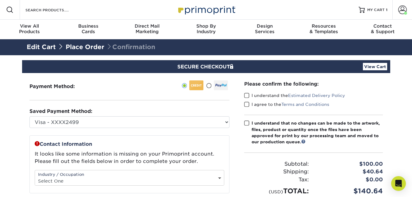
click at [246, 94] on span at bounding box center [246, 96] width 5 height 6
click at [0, 0] on input "I understand the Estimated Delivery Policy" at bounding box center [0, 0] width 0 height 0
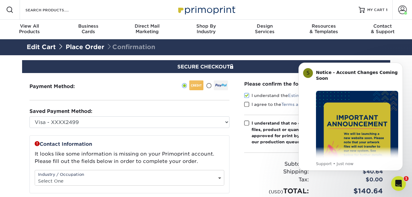
click at [246, 104] on span at bounding box center [246, 105] width 5 height 6
click at [0, 0] on input "I agree to the Terms and Conditions" at bounding box center [0, 0] width 0 height 0
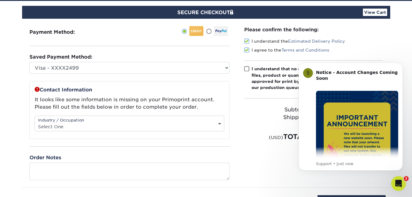
scroll to position [51, 0]
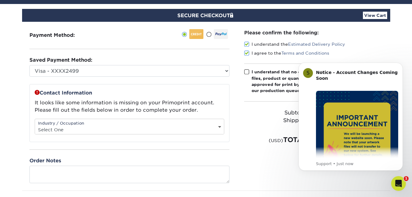
click at [247, 72] on span at bounding box center [246, 72] width 5 height 6
click at [0, 0] on input "I understand that no changes can be made to the artwork, files, product or quan…" at bounding box center [0, 0] width 0 height 0
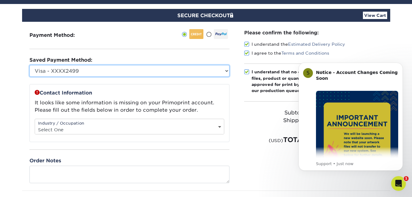
click at [93, 72] on select "Visa - XXXX2499 New Credit Card" at bounding box center [129, 71] width 200 height 12
select select
click at [29, 65] on select "Visa - XXXX2499 New Credit Card" at bounding box center [129, 71] width 200 height 12
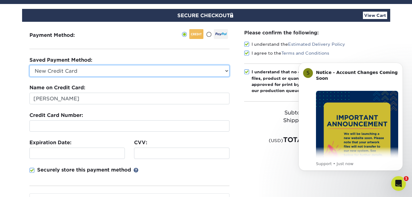
click at [228, 70] on select "Visa - XXXX2499 New Credit Card" at bounding box center [129, 71] width 200 height 12
click at [29, 65] on select "Visa - XXXX2499 New Credit Card" at bounding box center [129, 71] width 200 height 12
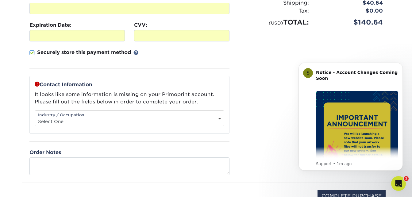
scroll to position [173, 0]
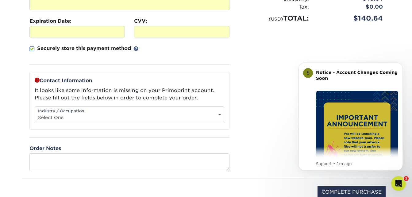
drag, startPoint x: 414, startPoint y: 67, endPoint x: 118, endPoint y: 52, distance: 295.6
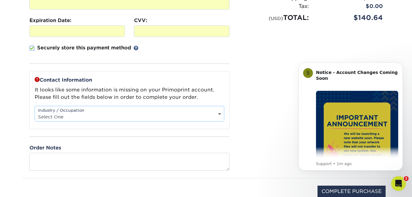
click at [116, 115] on select "Select One Administrative Executive Human Resources Construction Education Ente…" at bounding box center [129, 116] width 189 height 9
select select "27"
click at [35, 112] on select "Select One Administrative Executive Human Resources Construction Education Ente…" at bounding box center [129, 116] width 189 height 9
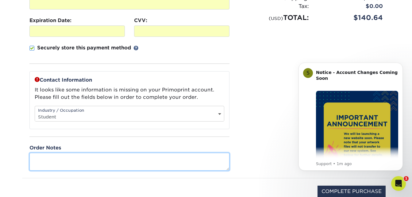
click at [56, 164] on textarea at bounding box center [129, 161] width 200 height 17
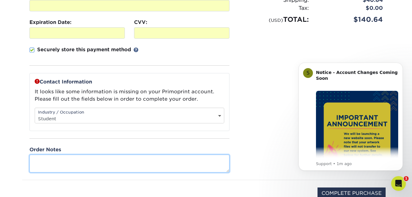
scroll to position [175, 0]
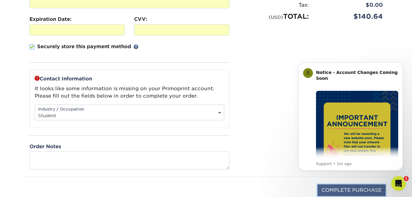
click at [340, 188] on input "COMPLETE PURCHASE" at bounding box center [352, 190] width 68 height 12
type input "PROCESSING, PLEASE WAIT..."
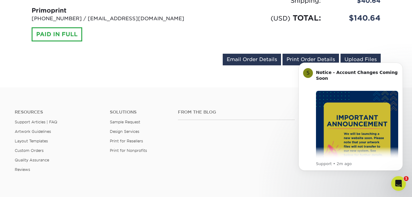
scroll to position [310, 0]
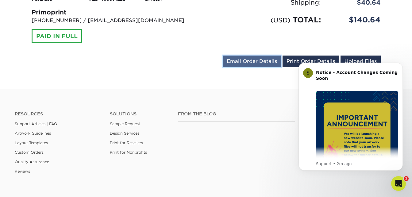
click at [259, 63] on link "Email Order Details" at bounding box center [252, 62] width 58 height 12
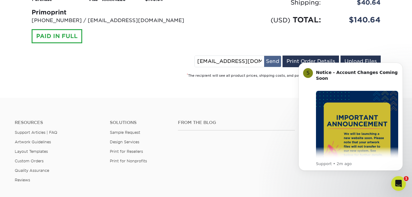
click at [271, 61] on button "Send" at bounding box center [272, 61] width 17 height 11
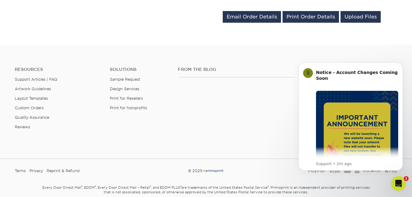
scroll to position [355, 0]
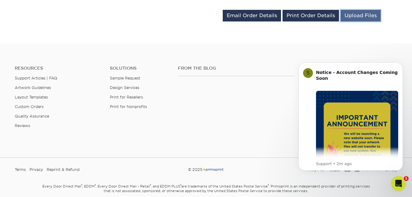
click at [370, 14] on link "Upload Files" at bounding box center [361, 16] width 40 height 12
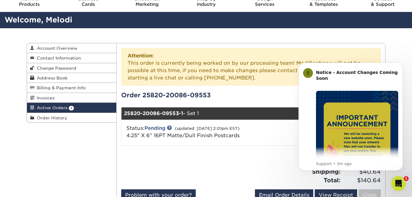
scroll to position [29, 0]
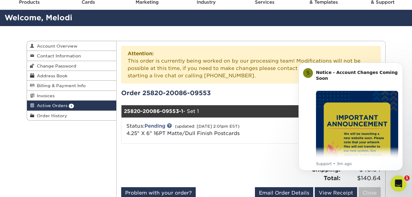
click at [399, 179] on div "Open Intercom Messenger" at bounding box center [398, 182] width 20 height 20
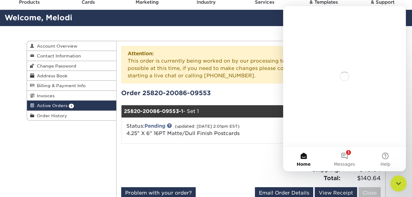
scroll to position [0, 0]
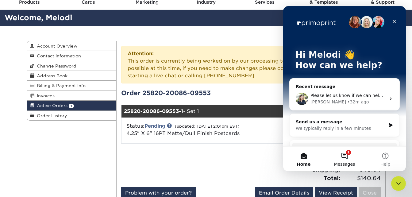
click at [344, 156] on button "1 Messages" at bounding box center [344, 159] width 41 height 25
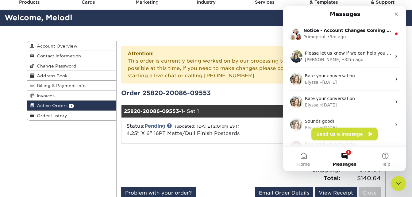
click at [346, 137] on button "Send us a message" at bounding box center [344, 134] width 66 height 12
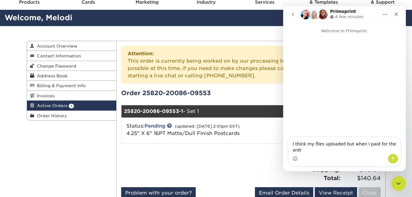
click at [341, 150] on textarea "I think my files uploaded but when I paid for the ordr" at bounding box center [344, 145] width 112 height 17
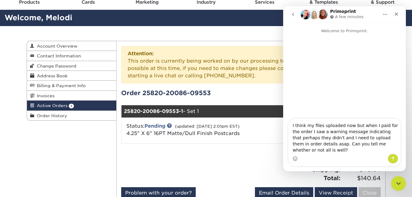
type textarea "I think my files uploaded now but when I paid for the order I saw a warning mes…"
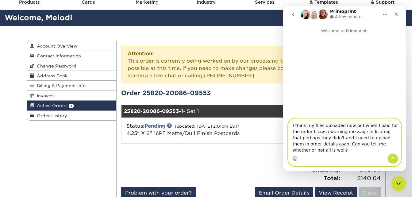
click at [391, 158] on icon "Send a message…" at bounding box center [393, 158] width 5 height 5
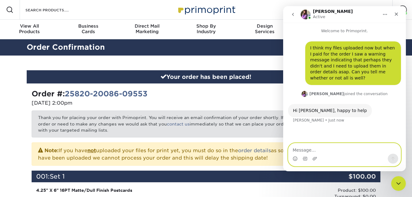
click at [308, 149] on textarea "Message…" at bounding box center [344, 148] width 112 height 10
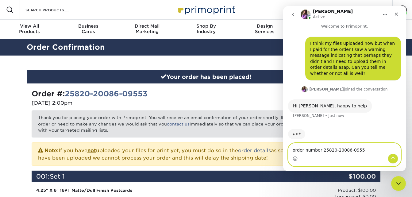
type textarea "order number 25820-20086-09553"
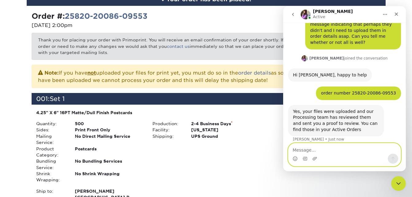
scroll to position [79, 0]
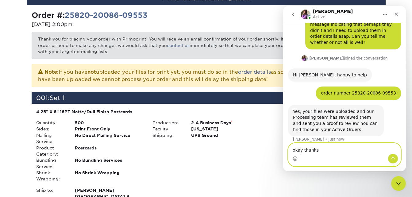
type textarea "okay thanks!"
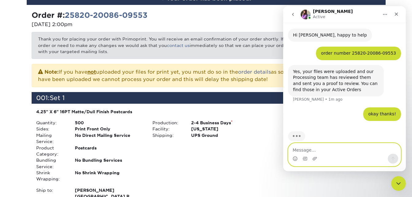
scroll to position [77, 0]
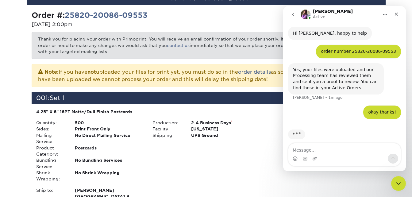
click at [203, 43] on p "Thank you for placing your order with Primoprint. You will receive an email con…" at bounding box center [206, 45] width 349 height 27
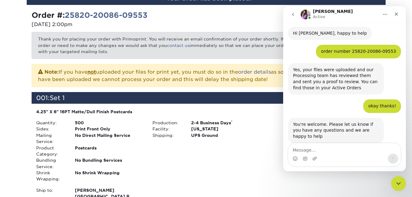
scroll to position [78, 0]
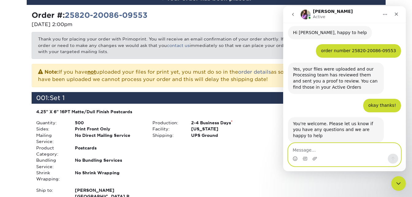
click at [308, 152] on textarea "Message…" at bounding box center [344, 148] width 112 height 10
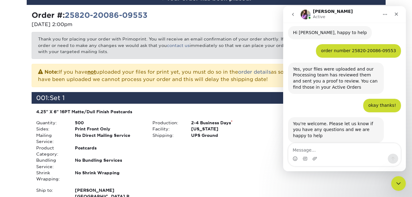
click at [239, 65] on div "Note: If you have not uploaded your files for print yet, you must do so in the …" at bounding box center [206, 75] width 349 height 23
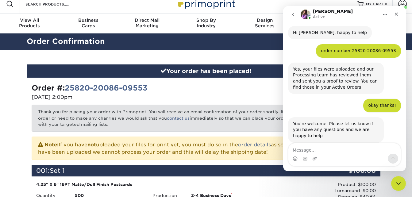
scroll to position [0, 0]
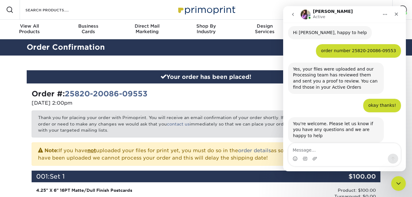
click at [12, 12] on span at bounding box center [9, 9] width 7 height 7
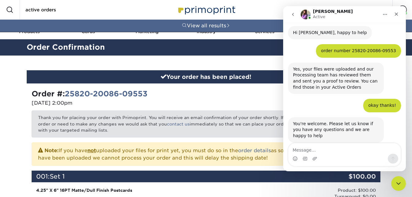
type input "active orders"
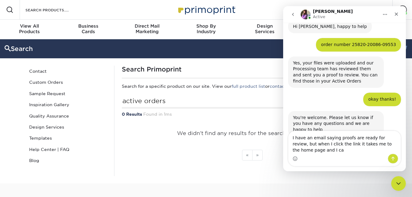
scroll to position [90, 0]
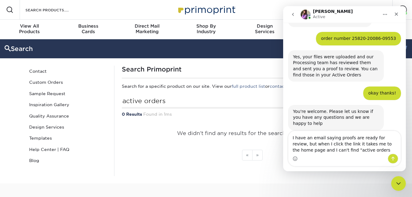
type textarea "I have an email saying proofs are ready for review, but when I click the link i…"
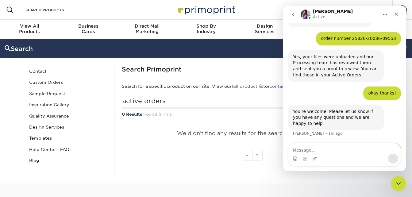
scroll to position [114, 0]
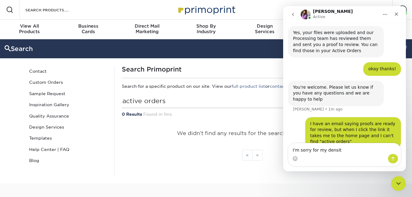
type textarea "I'm sorry for my density"
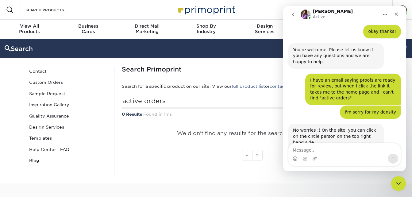
scroll to position [174, 0]
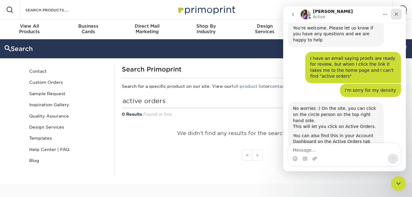
click at [398, 15] on icon "Close" at bounding box center [396, 14] width 5 height 5
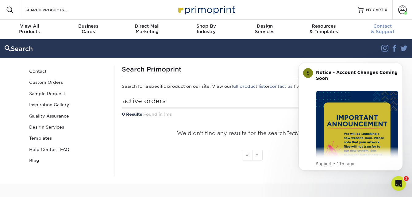
scroll to position [0, 0]
click at [401, 11] on span at bounding box center [402, 10] width 9 height 9
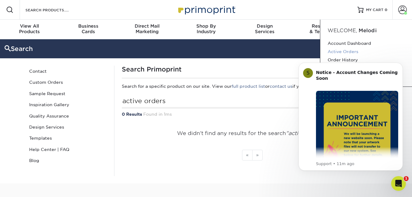
click at [352, 51] on link "Active Orders" at bounding box center [366, 52] width 77 height 8
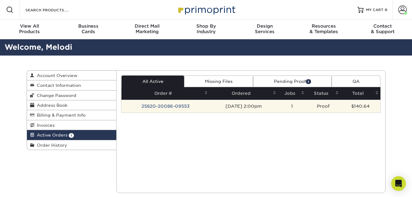
click at [327, 105] on td "Proof" at bounding box center [323, 106] width 34 height 13
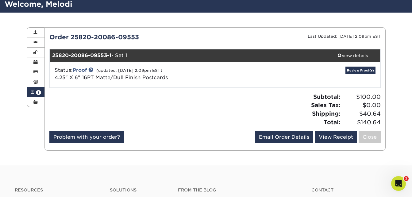
scroll to position [44, 0]
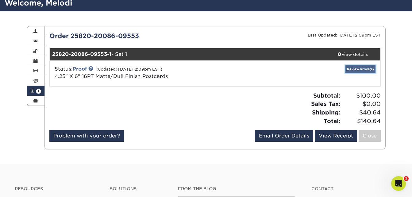
click at [357, 70] on link "Review Proof(s)" at bounding box center [361, 69] width 30 height 8
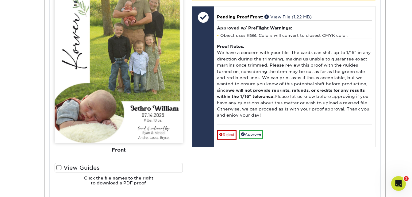
scroll to position [312, 0]
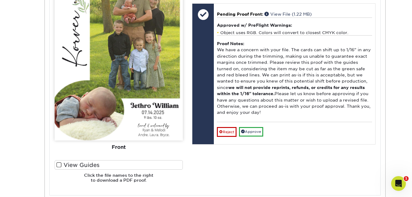
click at [58, 165] on span at bounding box center [58, 165] width 5 height 6
click at [0, 0] on input "View Guides" at bounding box center [0, 0] width 0 height 0
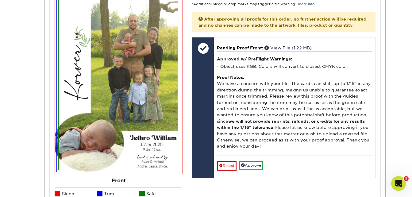
scroll to position [281, 0]
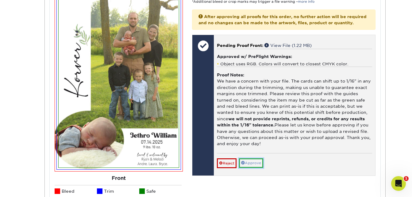
click at [257, 167] on link "Approve" at bounding box center [251, 163] width 24 height 10
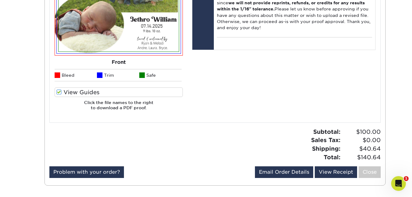
scroll to position [410, 0]
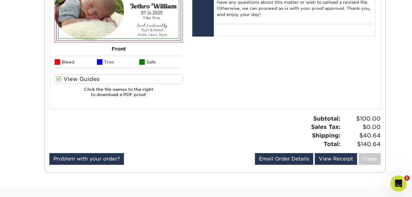
click at [398, 183] on icon "Open Intercom Messenger" at bounding box center [398, 182] width 4 height 5
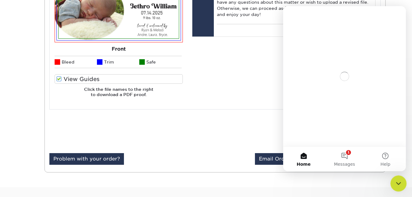
scroll to position [0, 0]
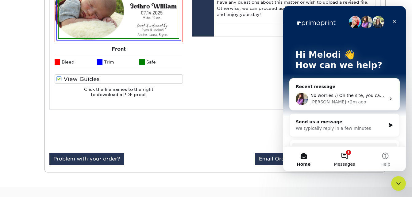
click at [347, 154] on button "1 Messages" at bounding box center [344, 159] width 41 height 25
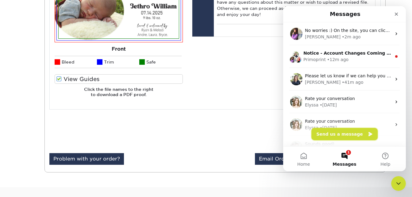
click at [350, 135] on button "Send us a message" at bounding box center [344, 134] width 66 height 12
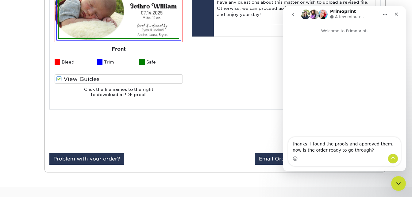
type textarea "thanks! I found the proofs and approved them. now is the order ready to go thro…"
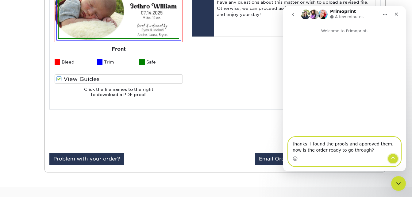
click at [394, 158] on icon "Send a message…" at bounding box center [393, 159] width 3 height 4
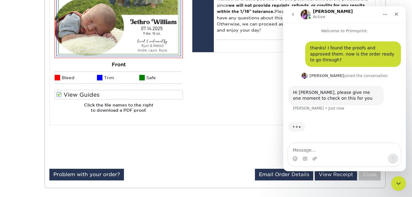
scroll to position [389, 0]
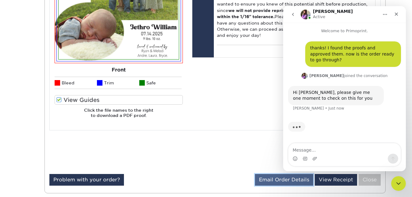
click at [288, 178] on link "Email Order Details" at bounding box center [284, 180] width 58 height 12
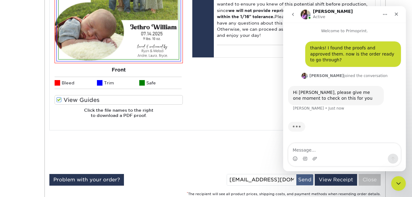
click at [306, 180] on button "Send" at bounding box center [304, 179] width 17 height 11
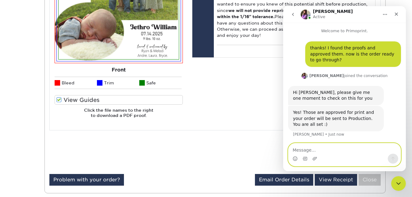
click at [309, 151] on textarea "Message…" at bounding box center [344, 148] width 112 height 10
type textarea "Thanks so much and have a wonderful day!"
click at [395, 159] on icon "Send a message…" at bounding box center [393, 158] width 5 height 5
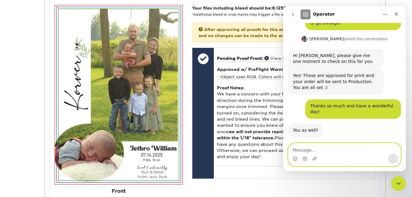
scroll to position [80, 0]
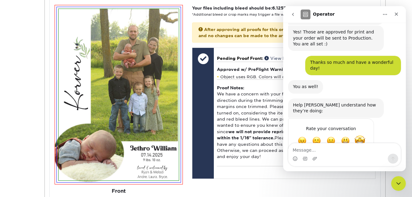
click at [362, 135] on span "Amazing" at bounding box center [359, 140] width 11 height 11
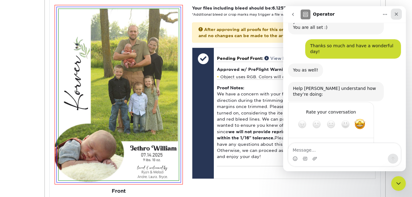
click at [398, 15] on icon "Close" at bounding box center [396, 14] width 5 height 5
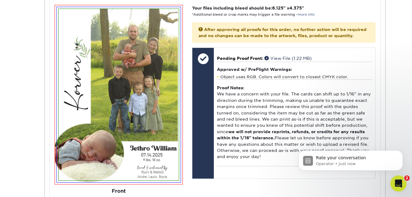
click at [401, 179] on div "Open Intercom Messenger" at bounding box center [398, 182] width 20 height 20
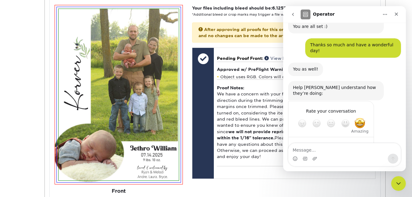
click at [360, 118] on span "Amazing" at bounding box center [359, 123] width 11 height 11
